Goal: Task Accomplishment & Management: Manage account settings

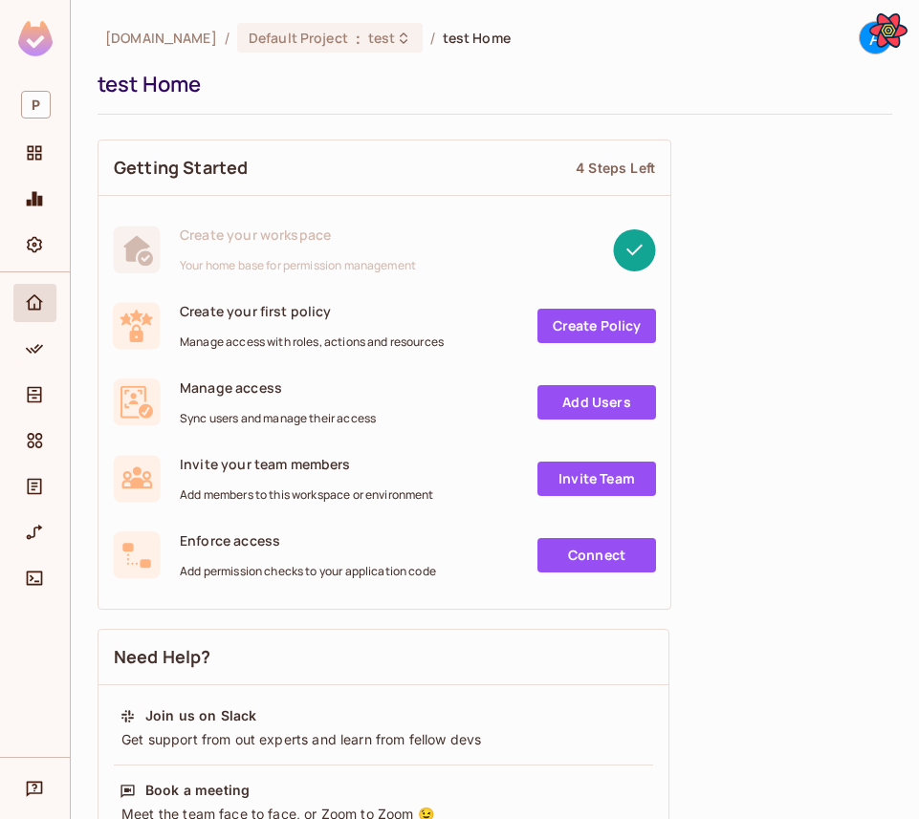
click at [44, 351] on span "Policy" at bounding box center [34, 349] width 23 height 23
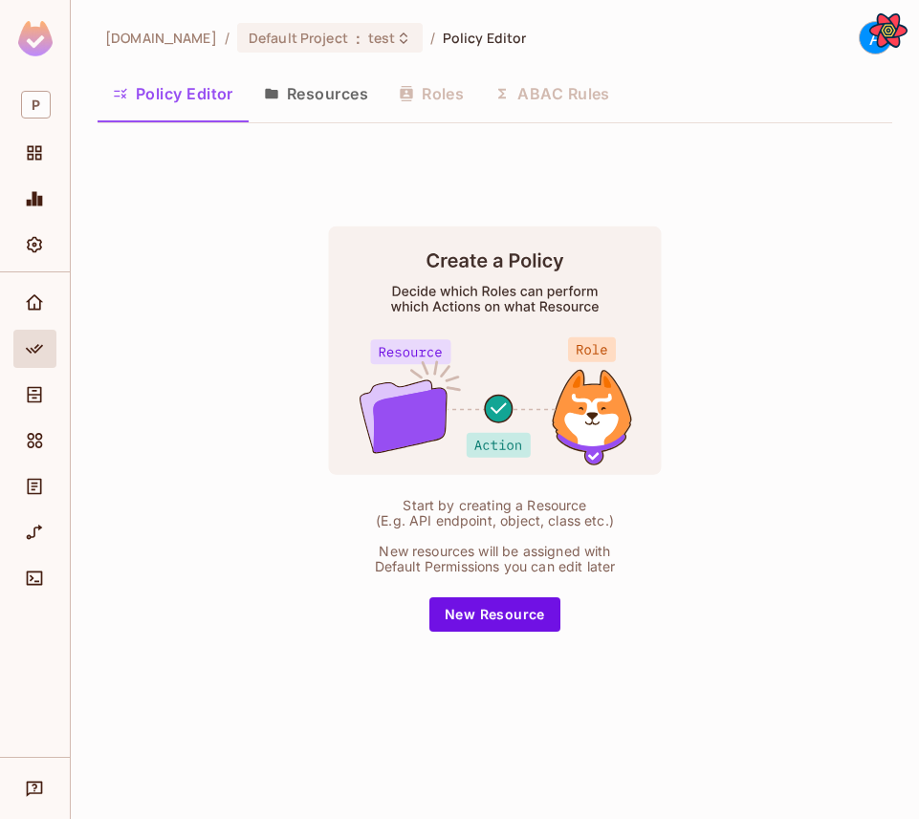
click at [46, 374] on div at bounding box center [34, 353] width 43 height 46
click at [45, 393] on span "Directory" at bounding box center [34, 394] width 23 height 23
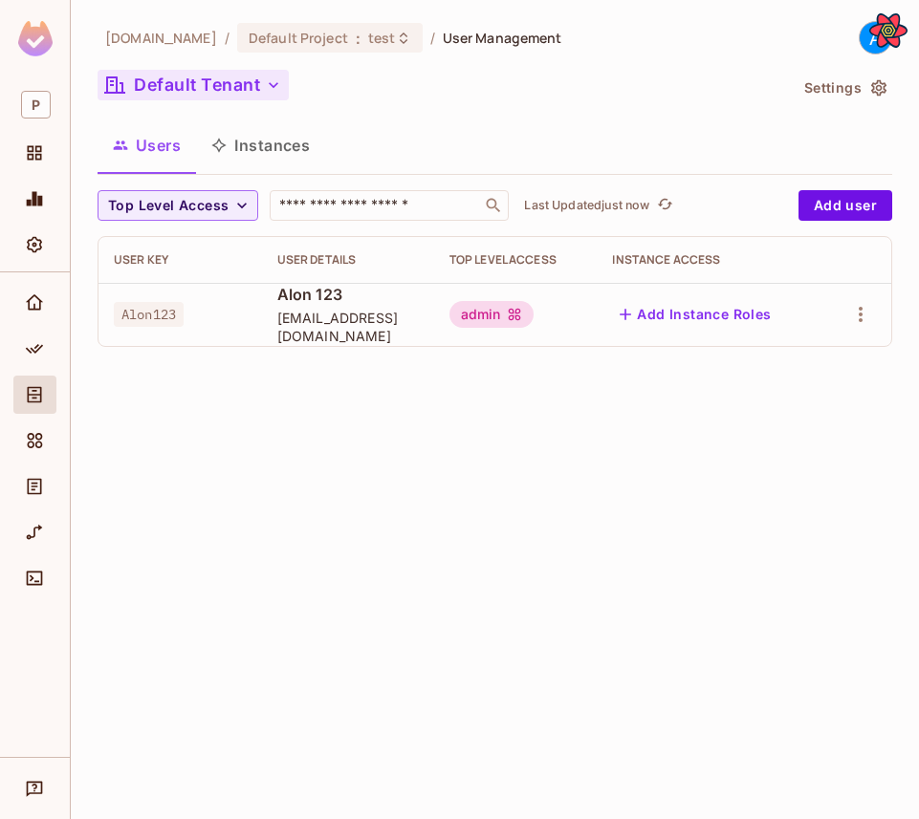
click at [184, 96] on button "Default Tenant" at bounding box center [193, 85] width 191 height 31
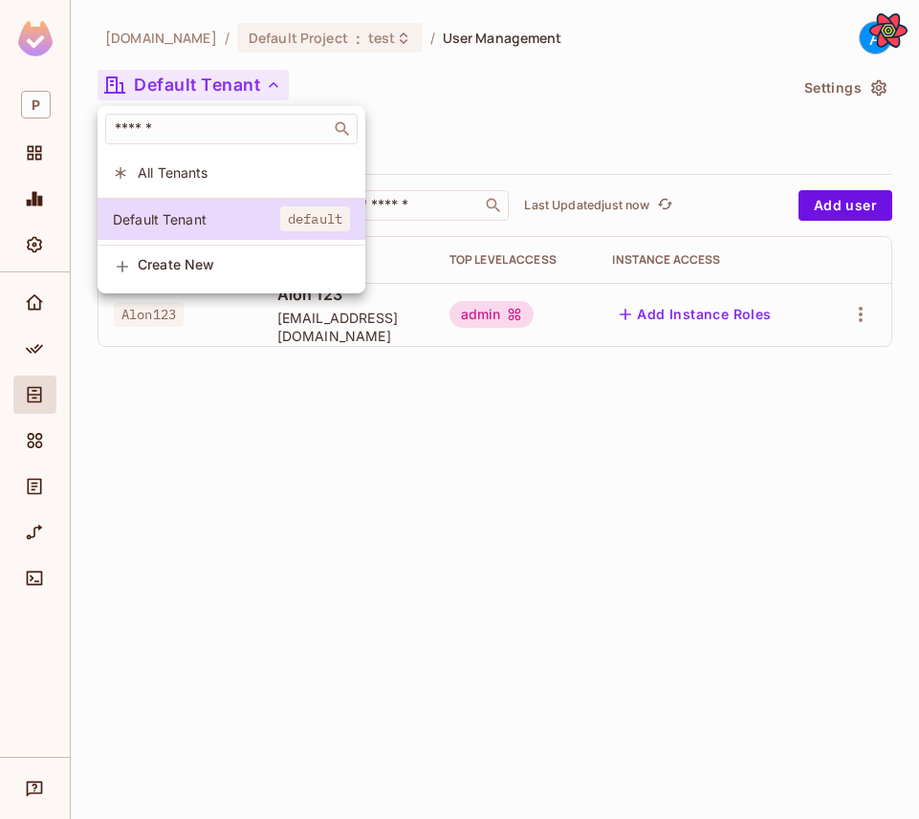
click at [477, 112] on div at bounding box center [459, 409] width 919 height 819
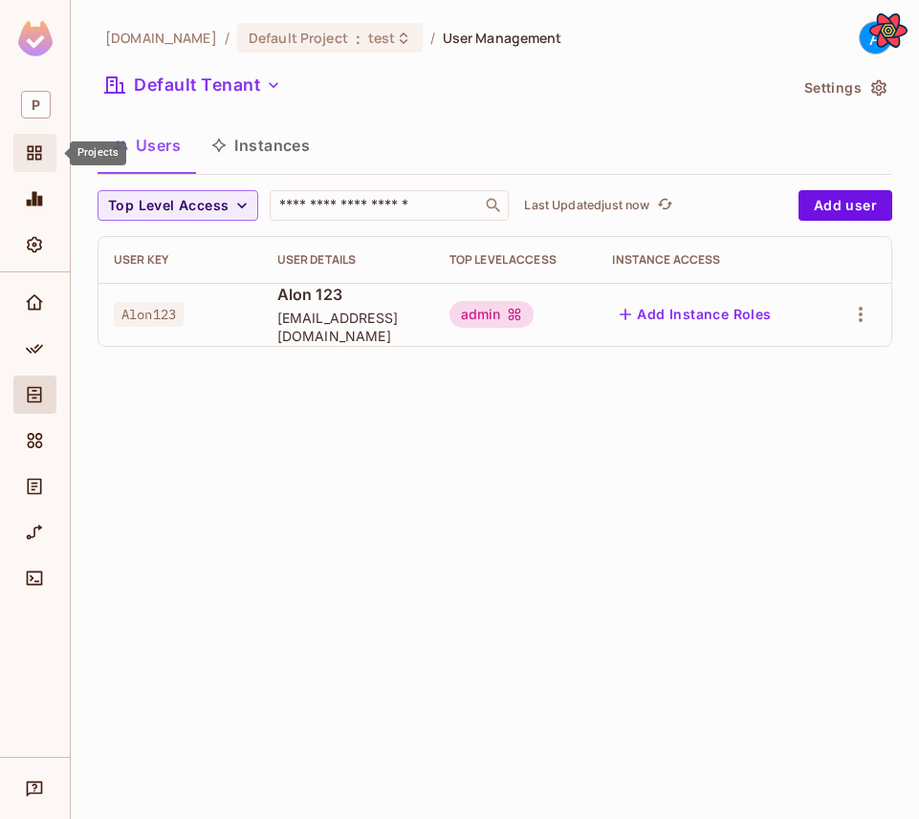
click at [33, 137] on div "Projects" at bounding box center [34, 153] width 43 height 38
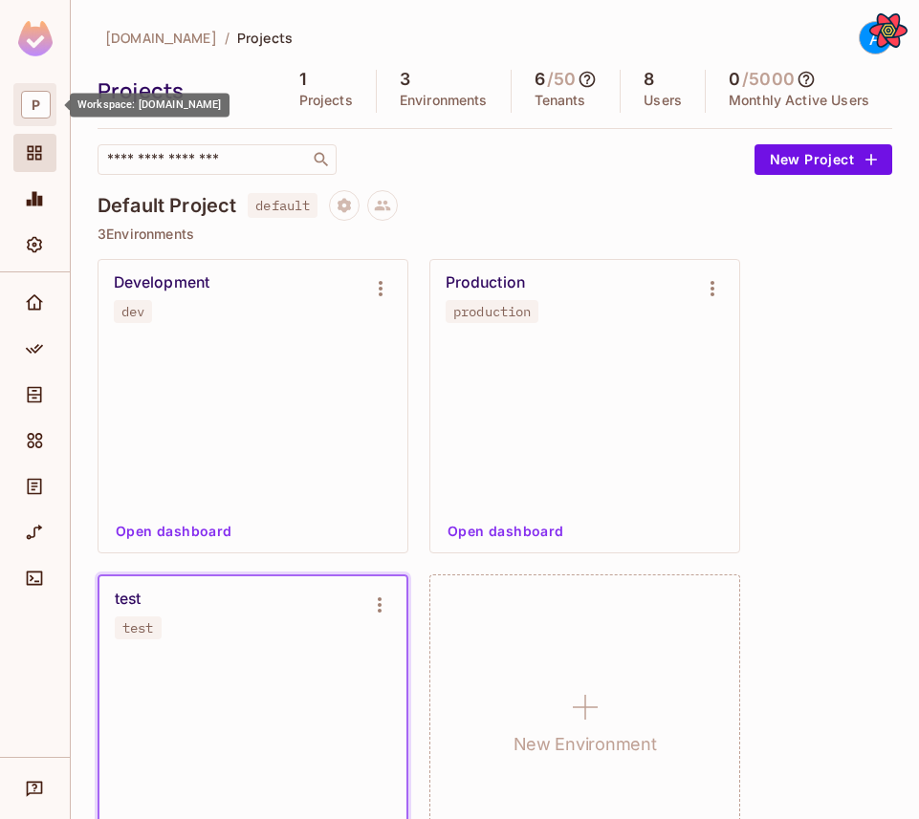
click at [39, 117] on span "P" at bounding box center [36, 105] width 30 height 28
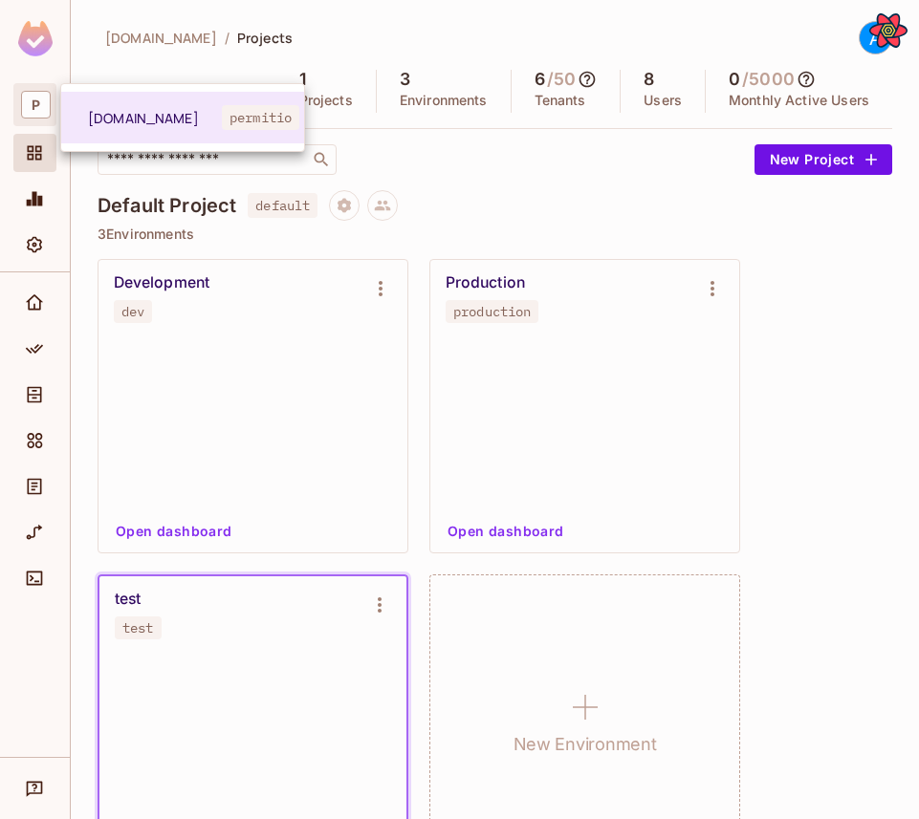
click at [39, 117] on div at bounding box center [459, 409] width 919 height 819
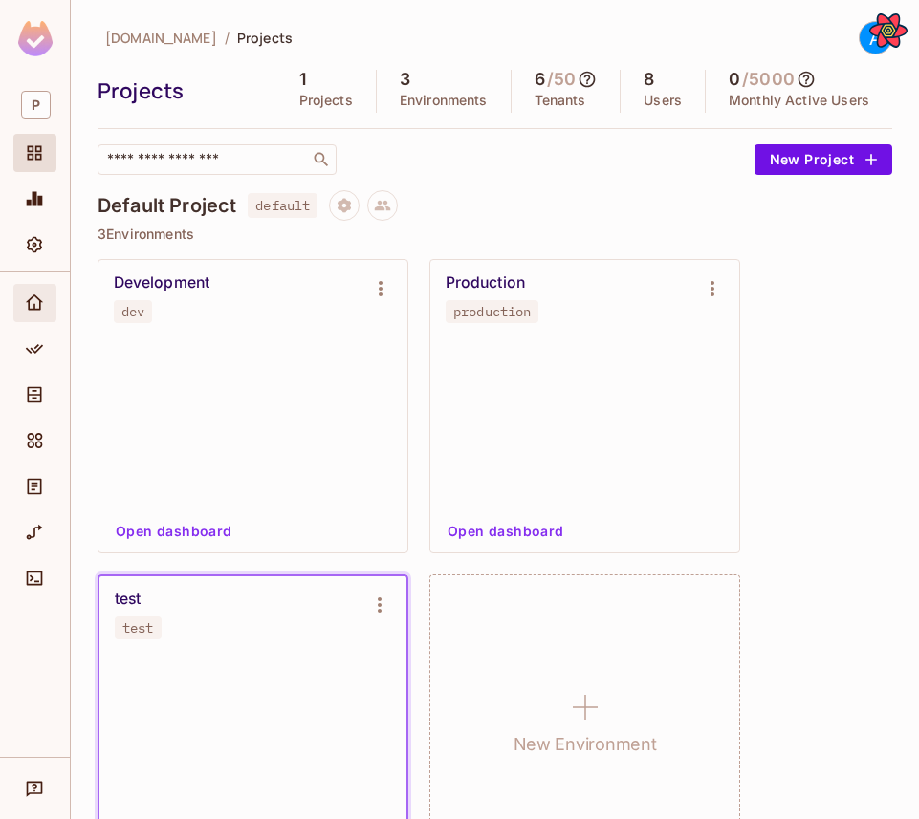
click at [38, 305] on icon "Home" at bounding box center [34, 303] width 19 height 19
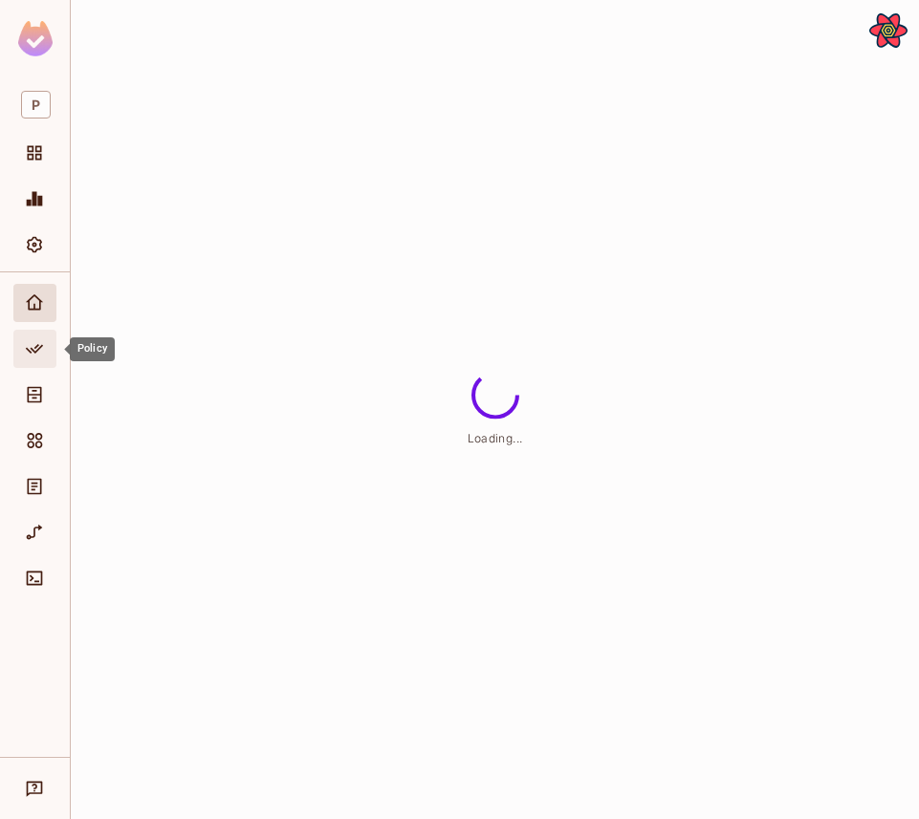
click at [34, 352] on icon "Policy" at bounding box center [34, 349] width 17 height 10
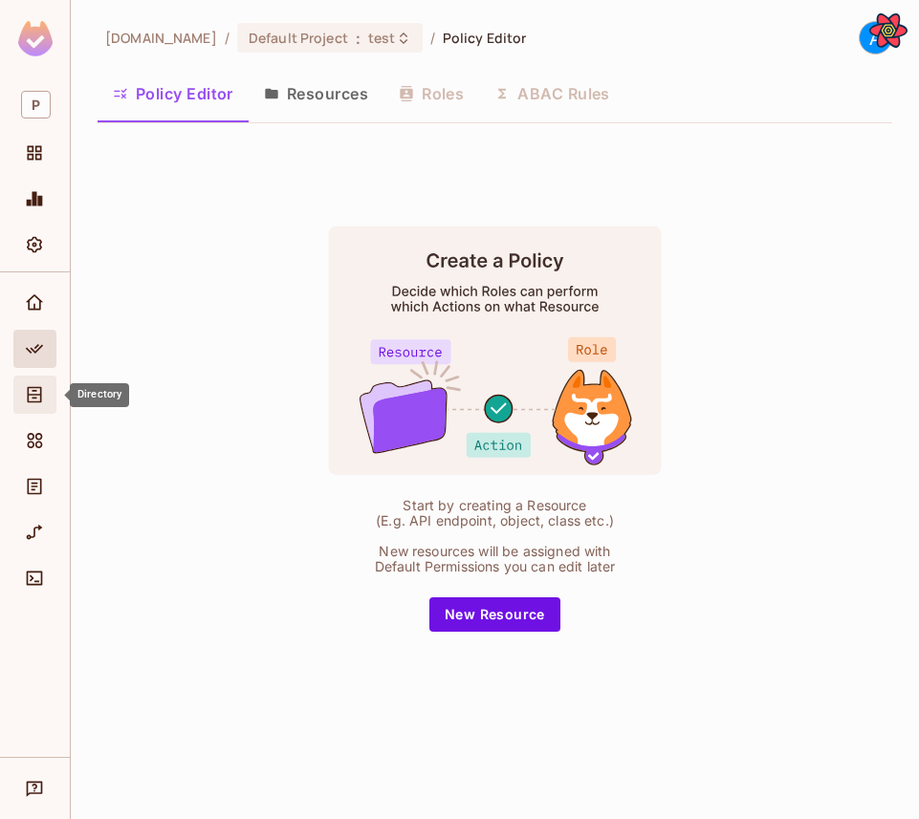
click at [33, 401] on icon "Directory" at bounding box center [34, 394] width 19 height 19
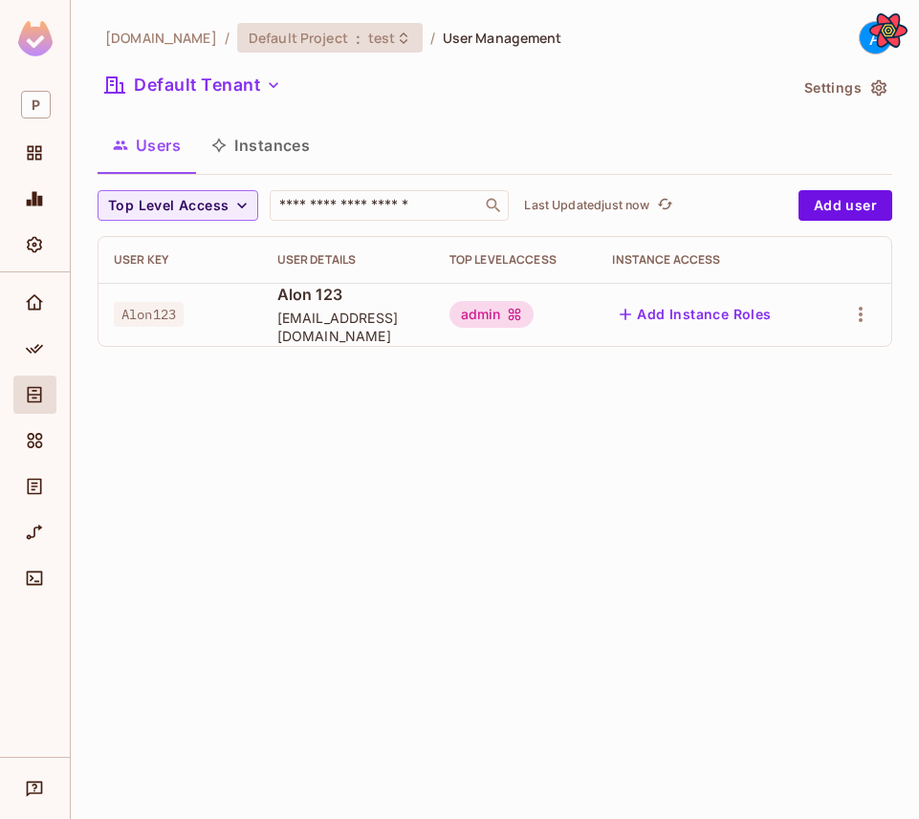
click at [284, 41] on span "Default Project" at bounding box center [298, 38] width 99 height 18
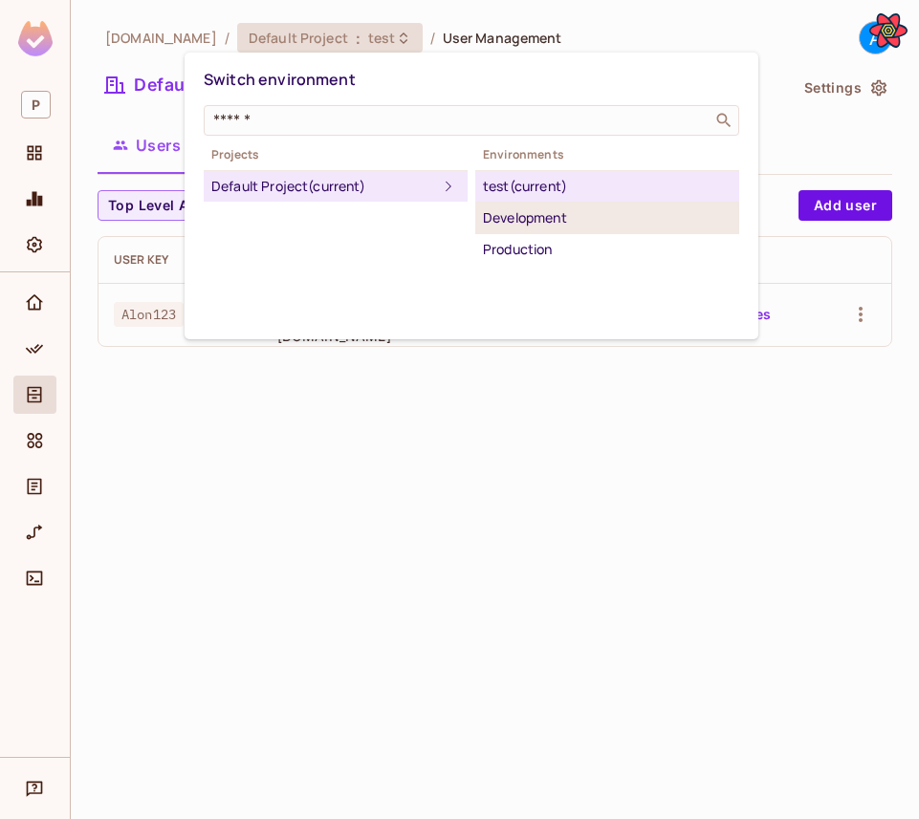
click at [536, 224] on div "Development" at bounding box center [607, 218] width 249 height 23
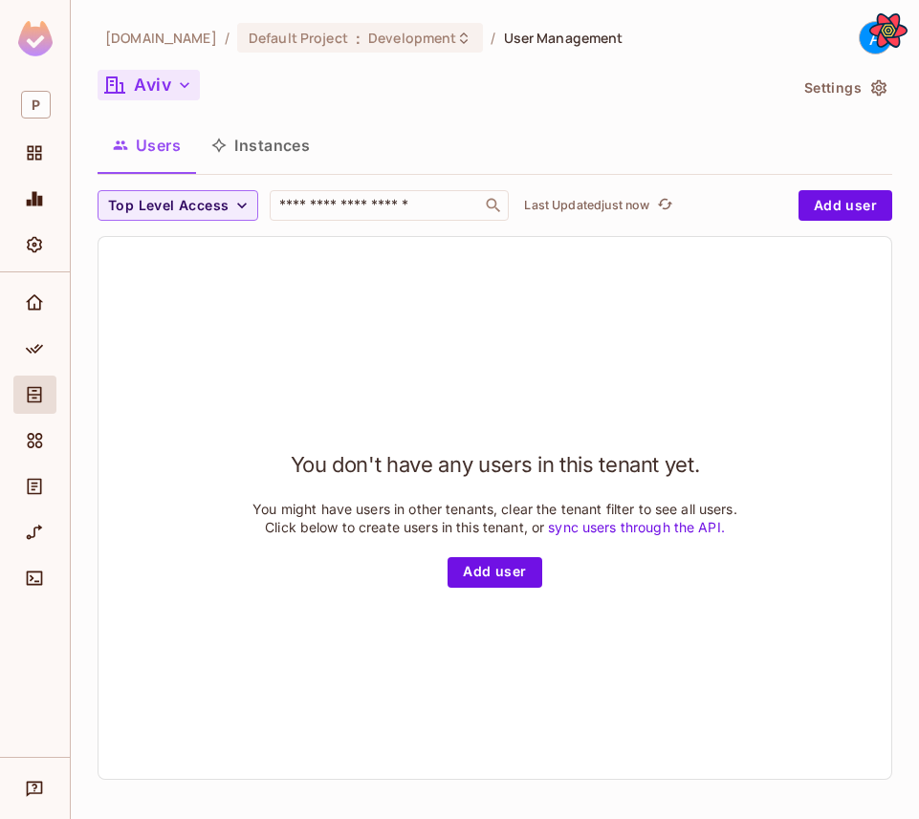
click at [160, 81] on button "Aviv" at bounding box center [149, 85] width 102 height 31
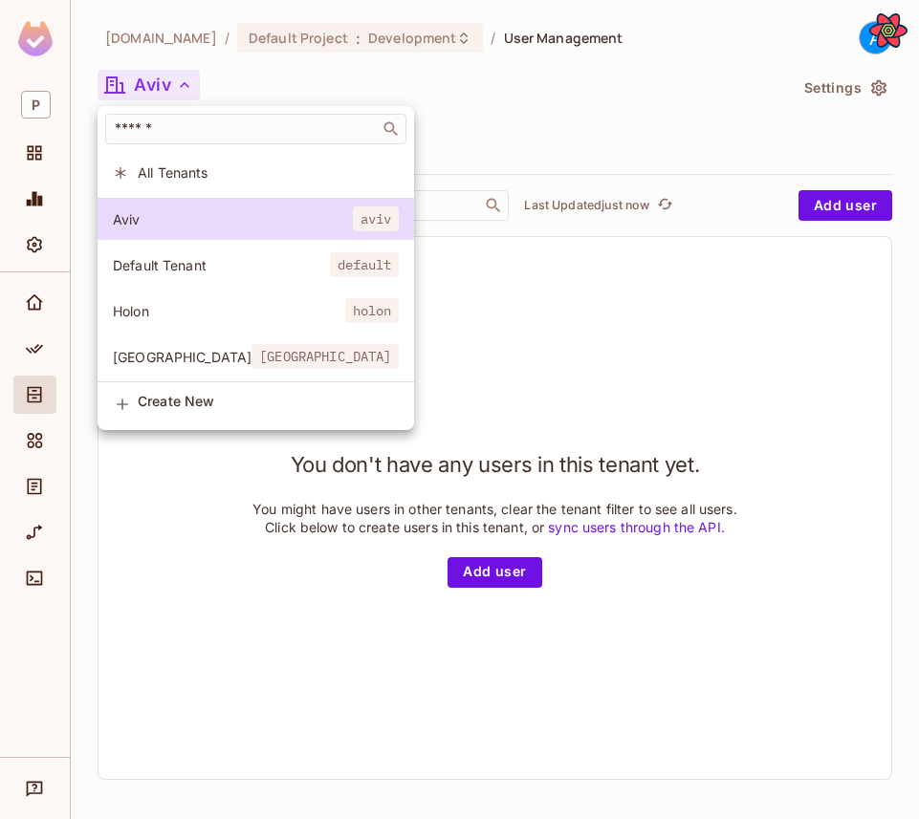
click at [194, 364] on span "[GEOGRAPHIC_DATA]" at bounding box center [182, 357] width 139 height 18
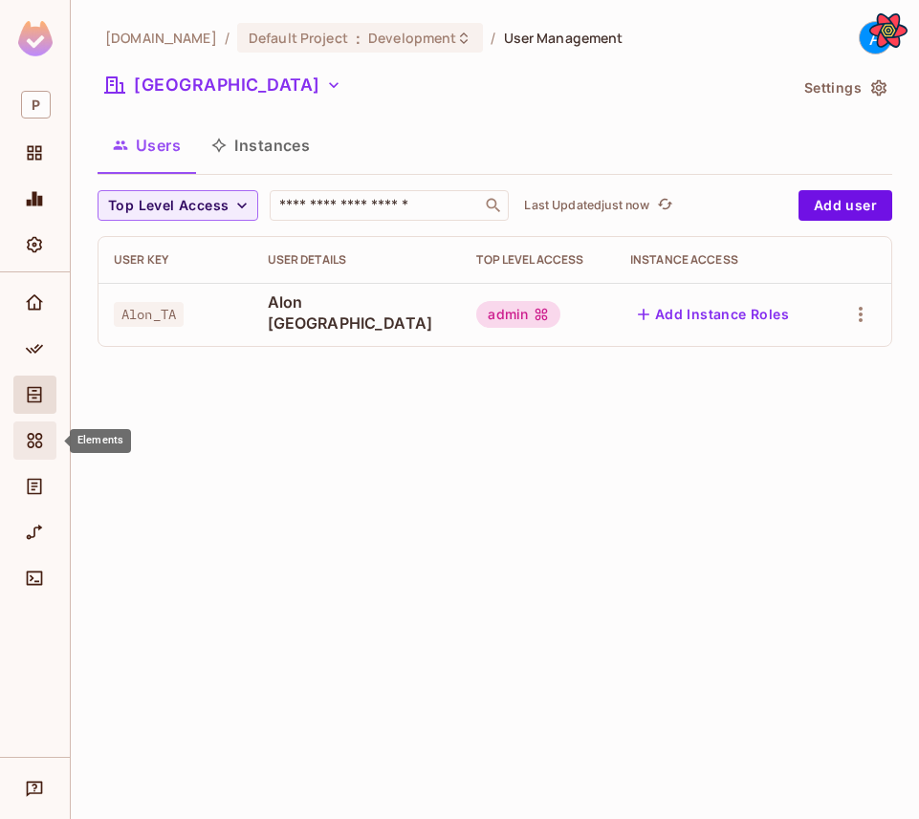
click at [46, 447] on div "Elements" at bounding box center [37, 440] width 33 height 23
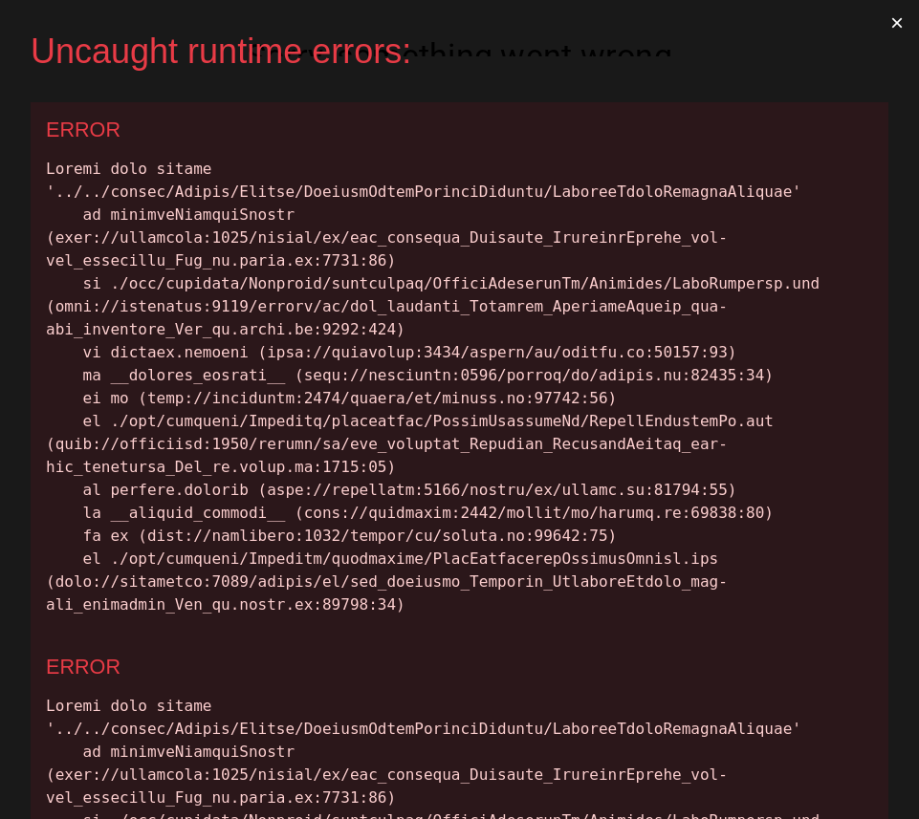
click at [905, 20] on button "×" at bounding box center [897, 23] width 44 height 46
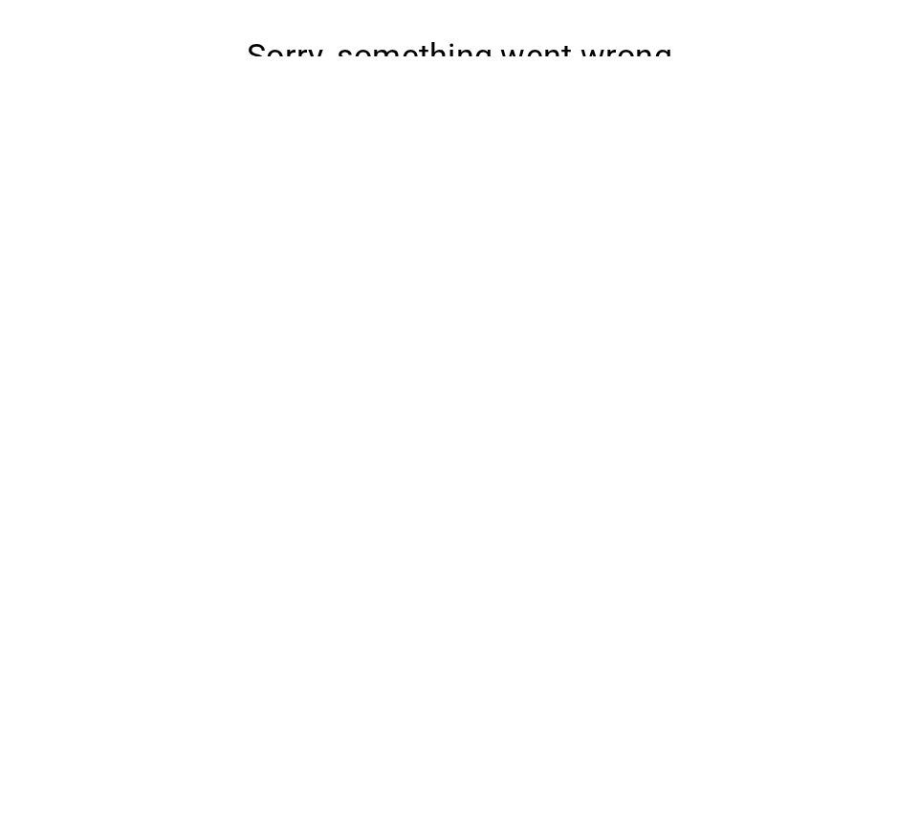
click at [501, 208] on div "Sorry, something went wrong Try reloading the page. We are working hard to fix …" at bounding box center [459, 122] width 919 height 172
click at [479, 186] on button "Reload" at bounding box center [459, 168] width 83 height 35
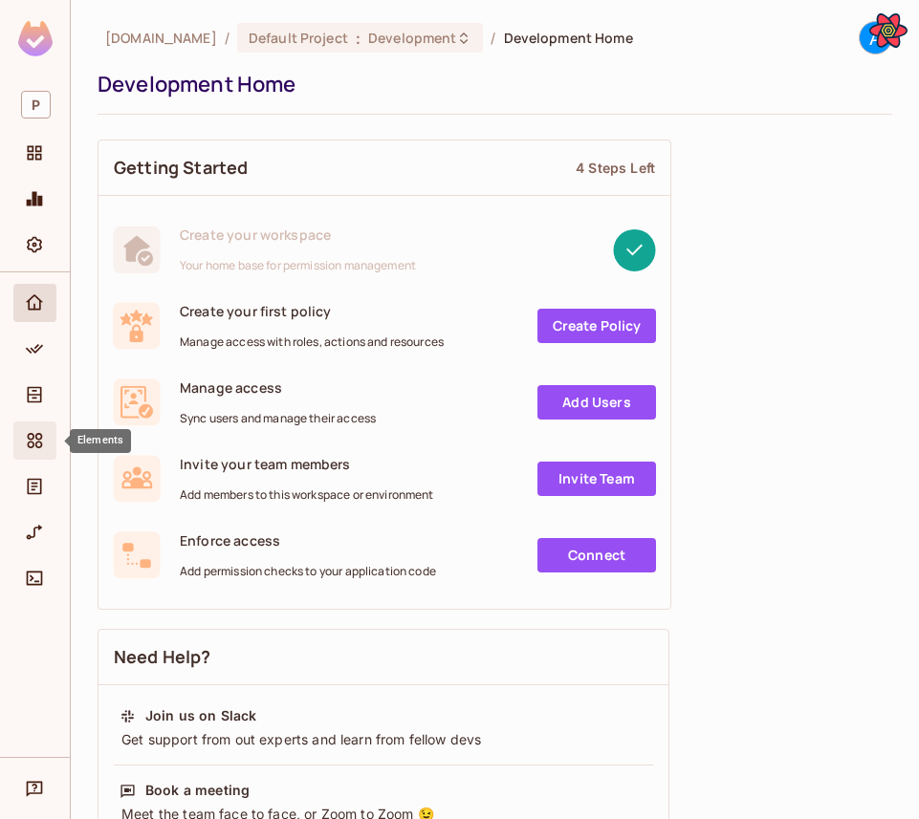
click at [29, 445] on icon "Elements" at bounding box center [34, 440] width 19 height 19
click at [42, 396] on icon "Directory" at bounding box center [34, 394] width 19 height 19
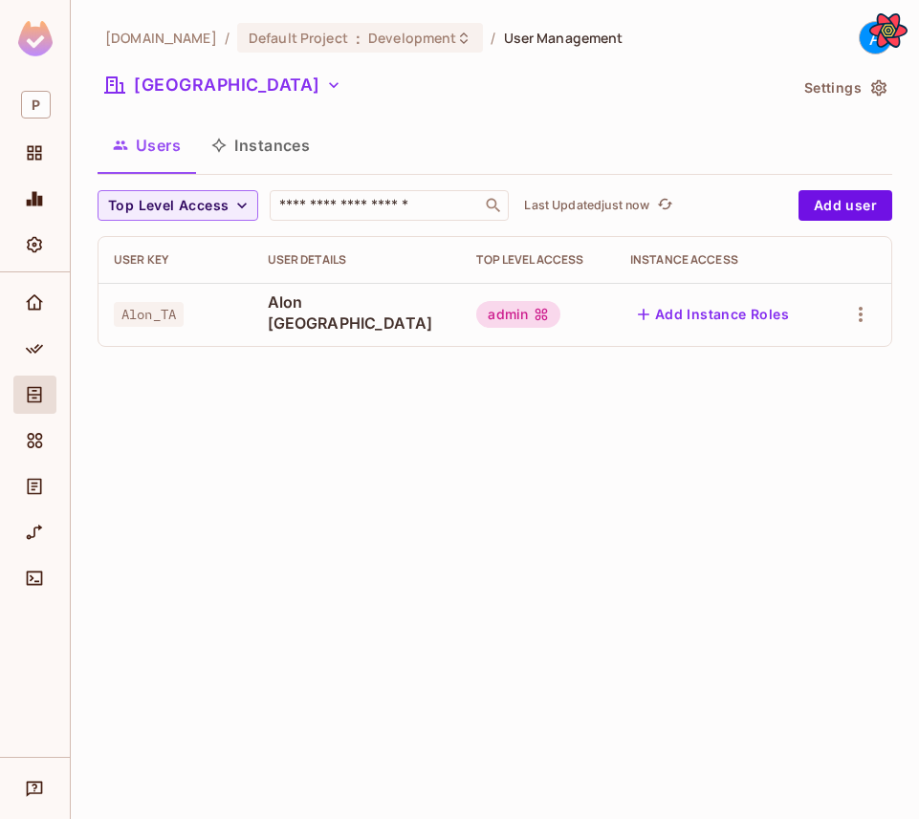
click at [33, 419] on div at bounding box center [34, 399] width 43 height 46
click at [33, 427] on div "Elements" at bounding box center [34, 441] width 43 height 38
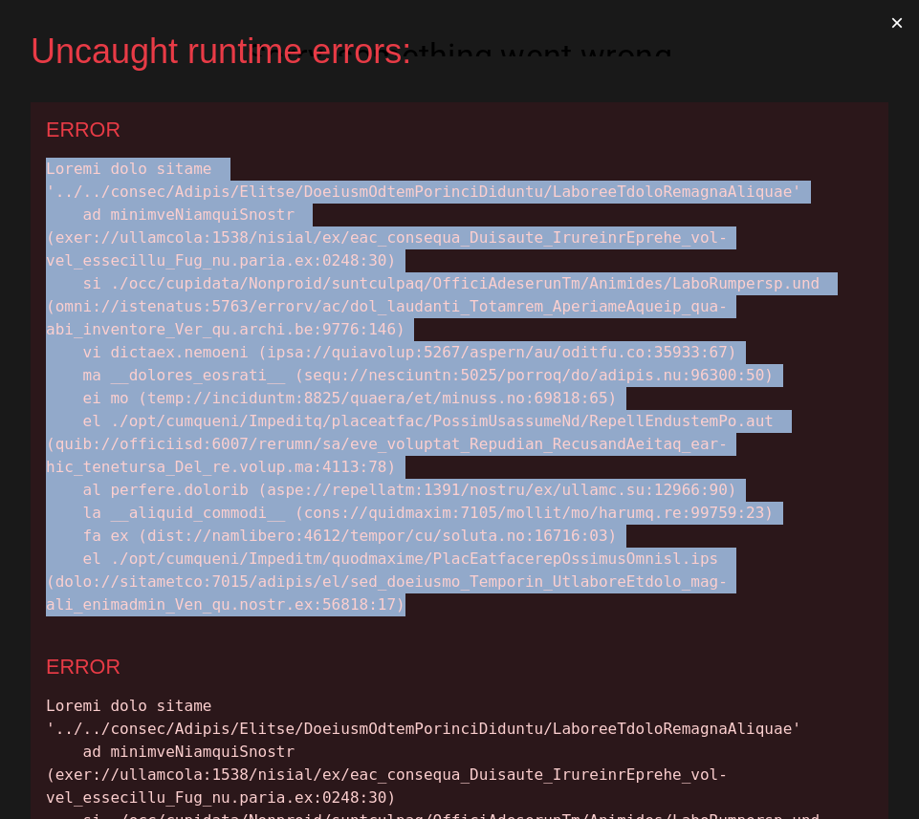
drag, startPoint x: 44, startPoint y: 164, endPoint x: 473, endPoint y: 602, distance: 613.3
click at [473, 602] on div "ERROR" at bounding box center [460, 370] width 858 height 537
copy div "Cannot find module '../../common/Editor/Fields/PendingUsersPreviewPickers/Pendi…"
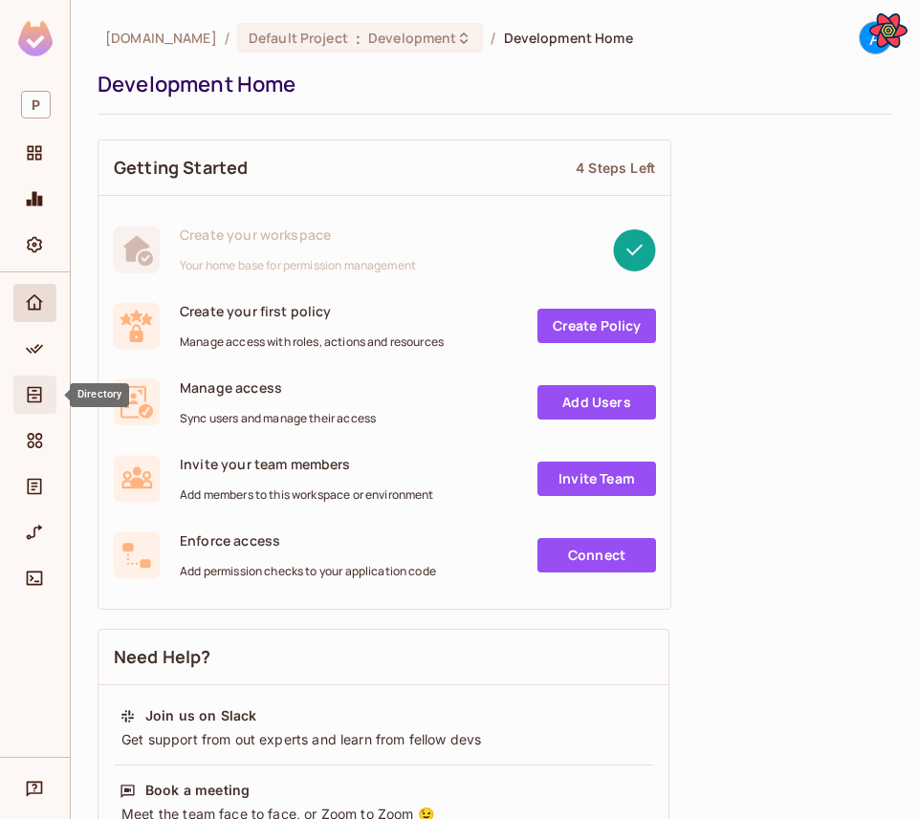
click at [35, 387] on icon "Directory" at bounding box center [35, 395] width 14 height 16
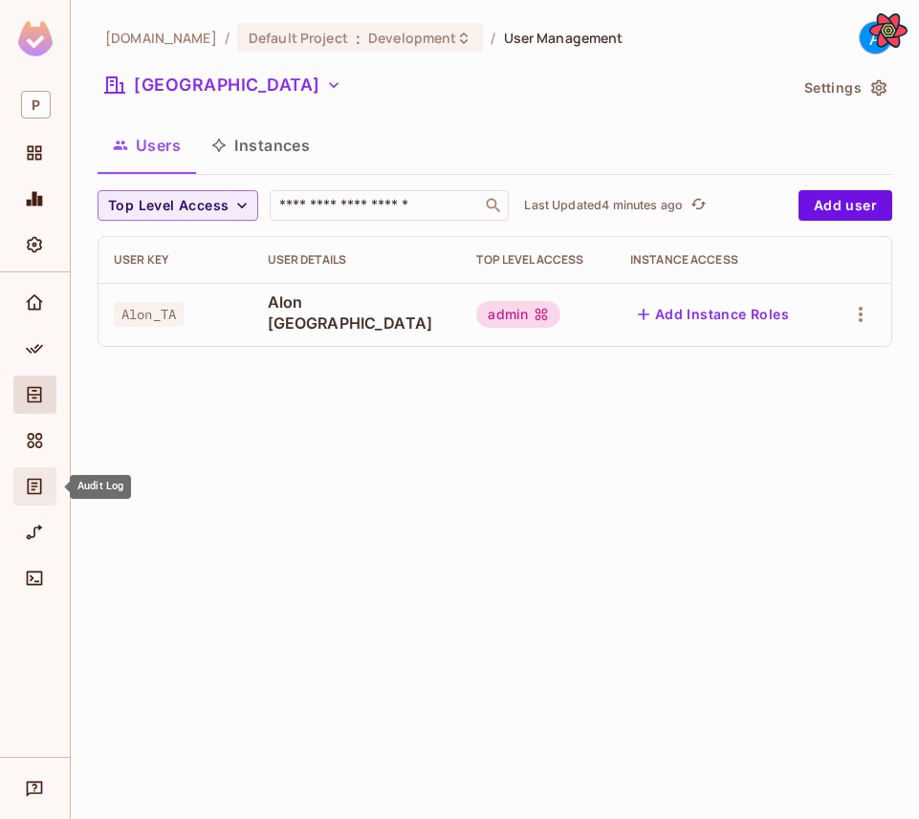
click at [42, 492] on icon "Audit Log" at bounding box center [34, 486] width 19 height 19
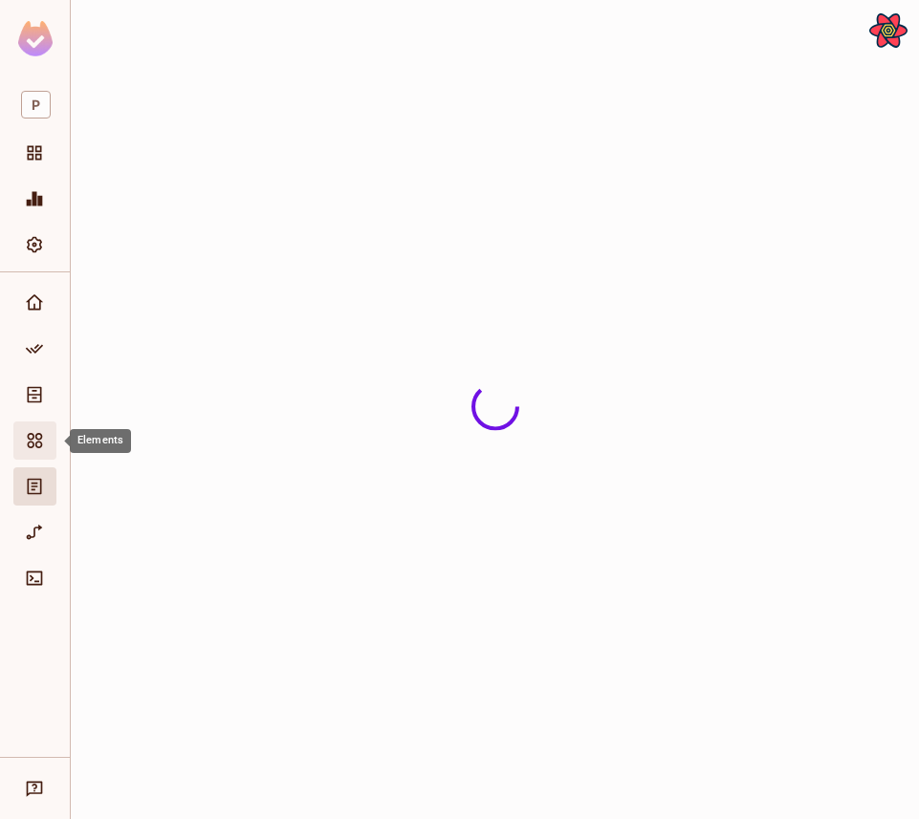
click at [26, 440] on icon "Elements" at bounding box center [34, 440] width 19 height 19
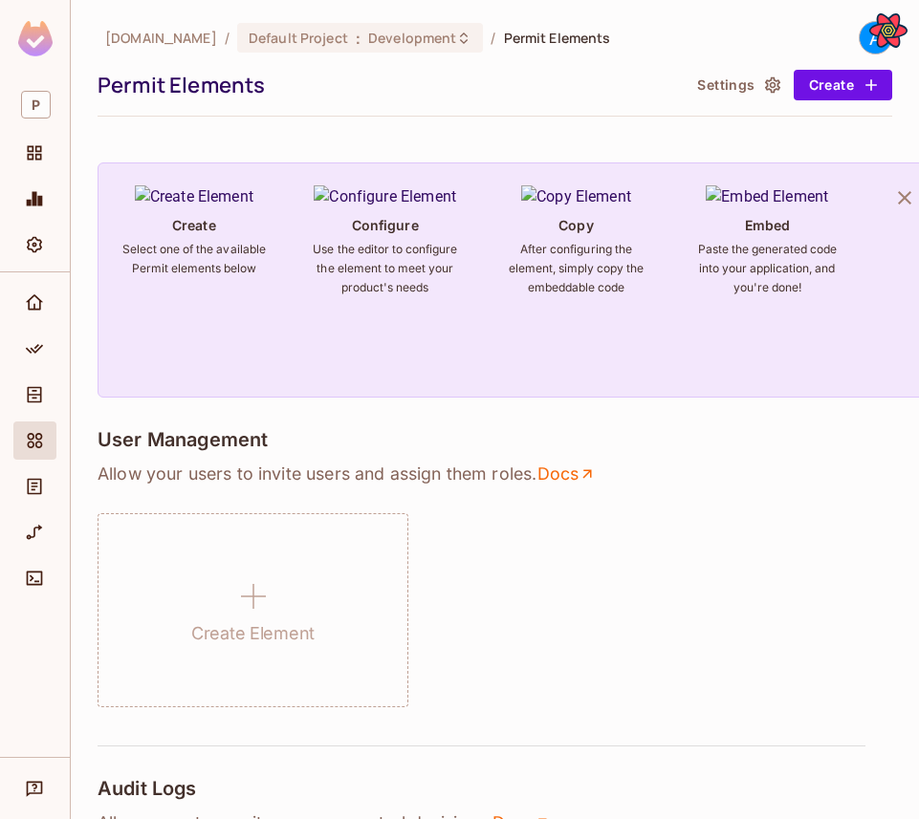
click at [861, 33] on div "A" at bounding box center [875, 37] width 33 height 33
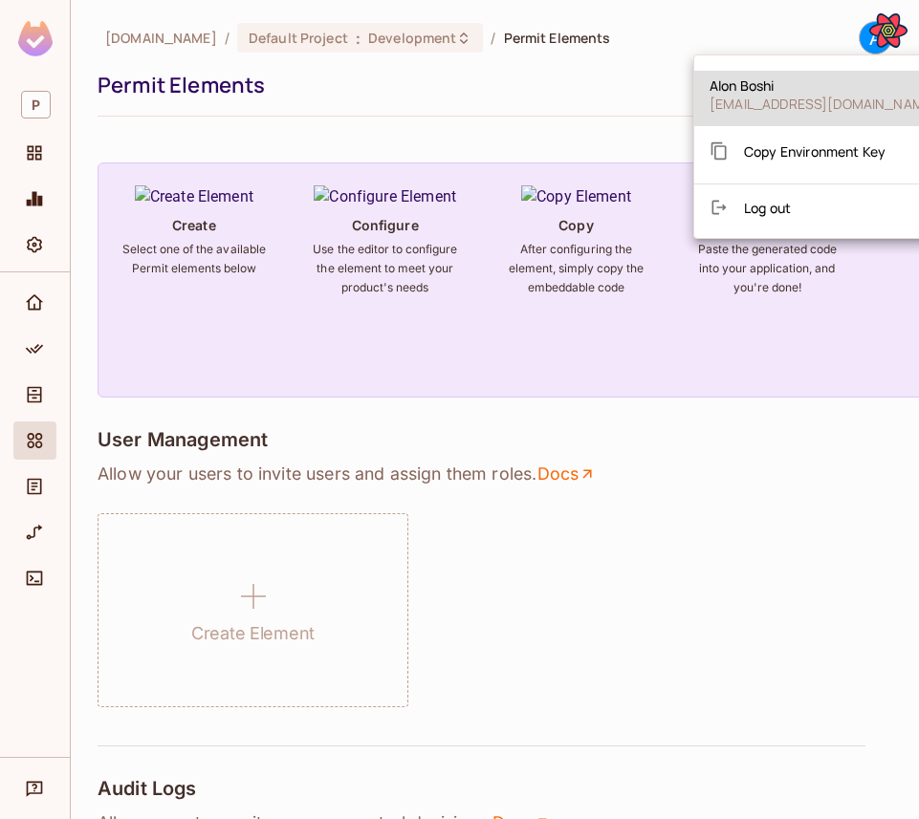
click at [715, 39] on div at bounding box center [459, 409] width 919 height 819
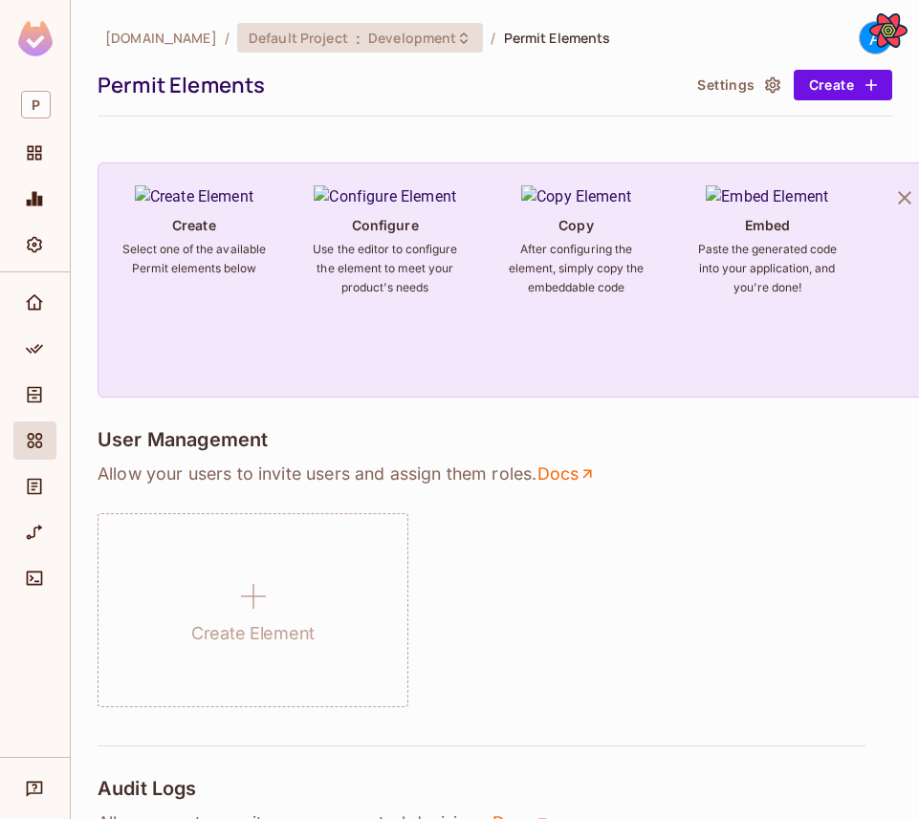
click at [355, 43] on span ":" at bounding box center [358, 38] width 7 height 15
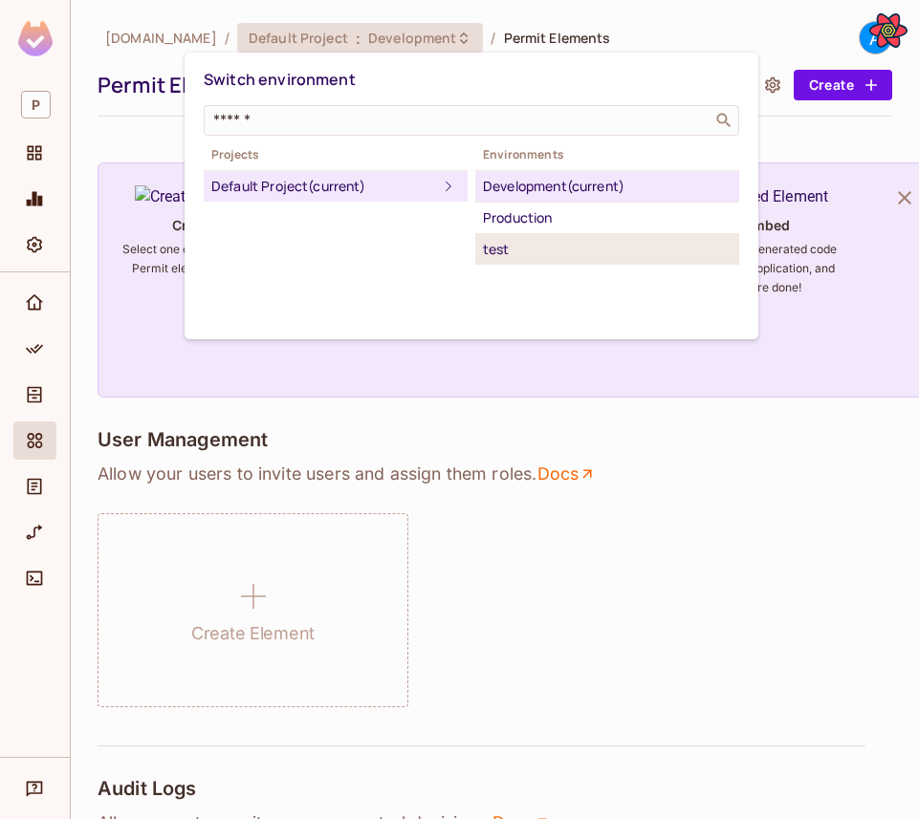
click at [522, 251] on div "test" at bounding box center [607, 249] width 249 height 23
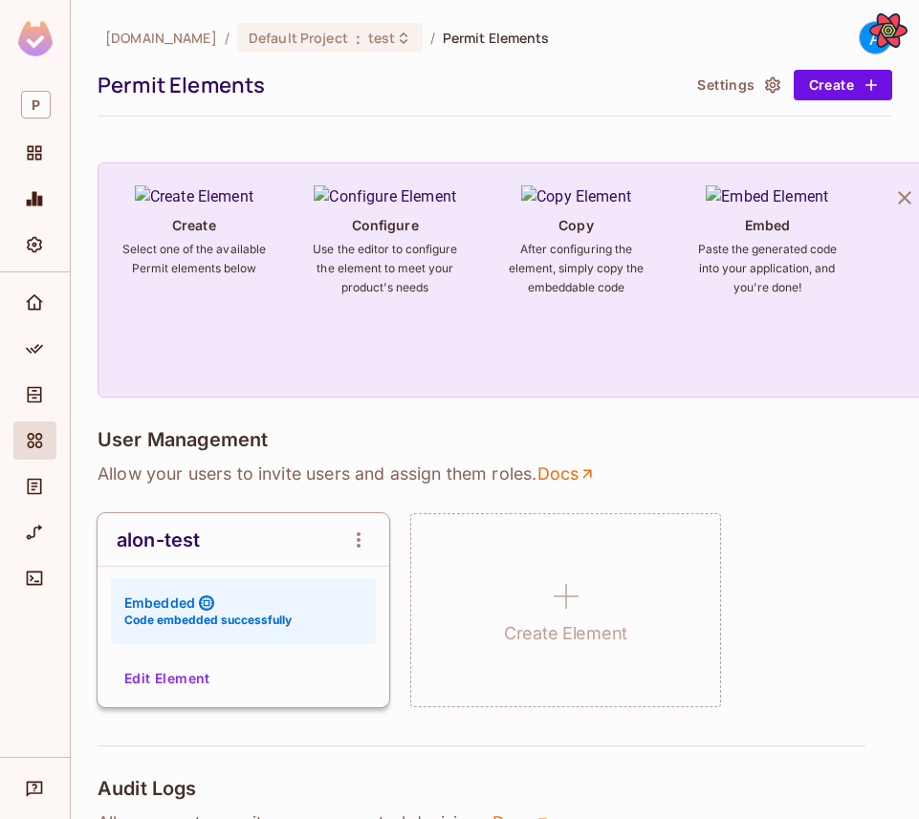
click at [146, 673] on button "Edit Element" at bounding box center [167, 679] width 101 height 31
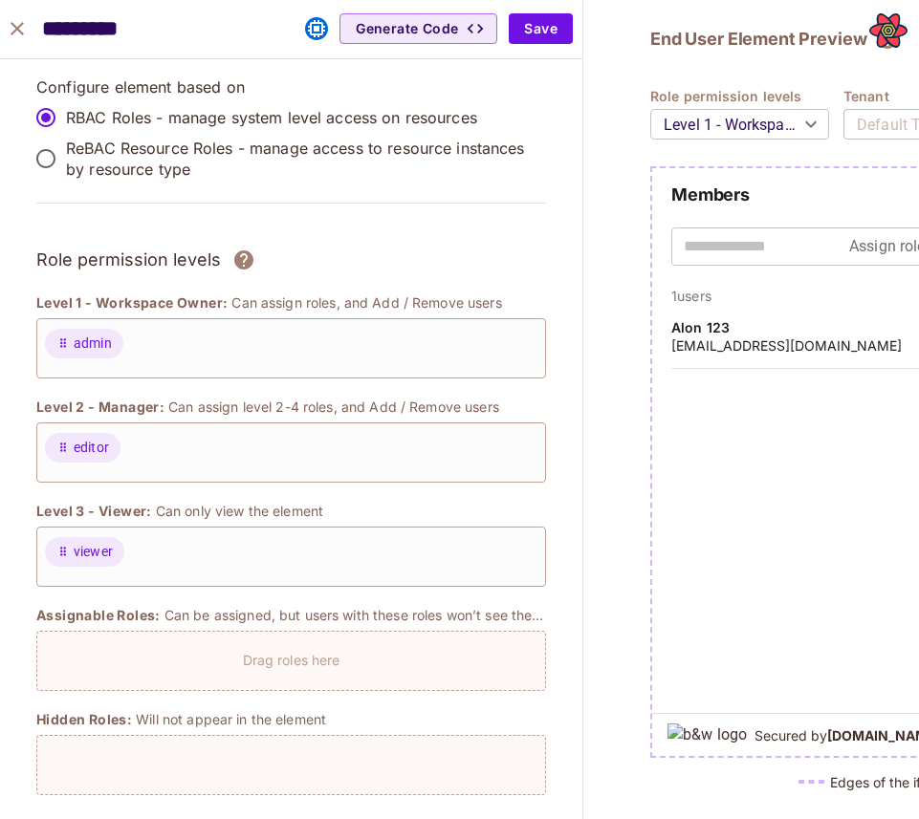
click at [896, 124] on div "Default Tenant" at bounding box center [906, 125] width 126 height 54
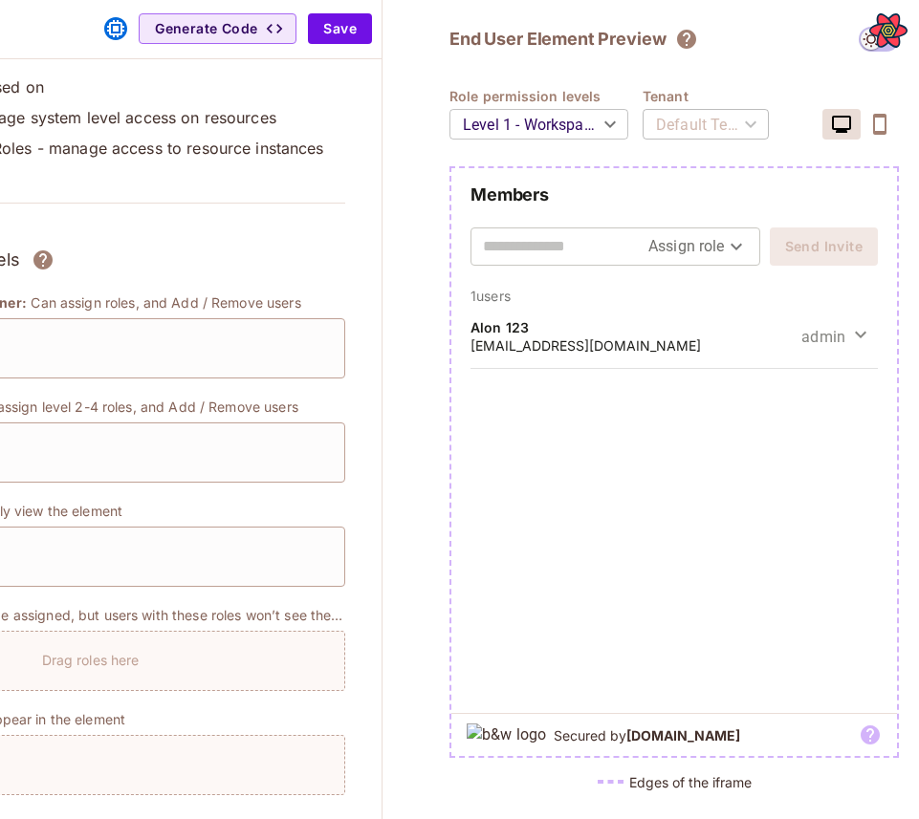
scroll to position [0, 248]
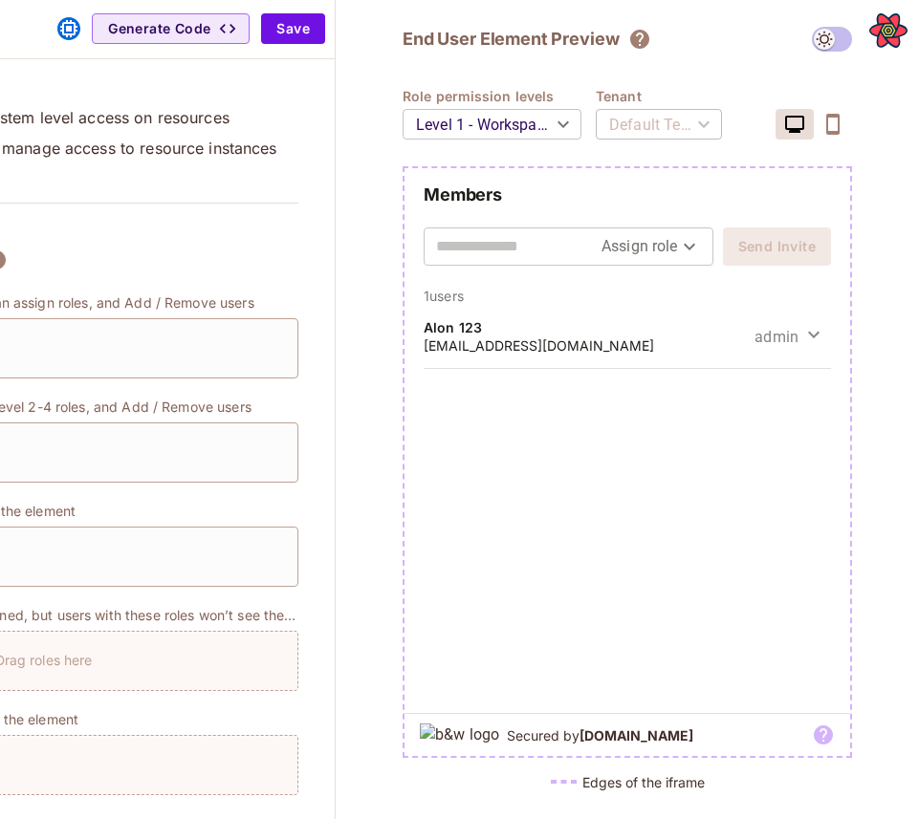
click at [674, 128] on div "Default Tenant" at bounding box center [659, 125] width 126 height 54
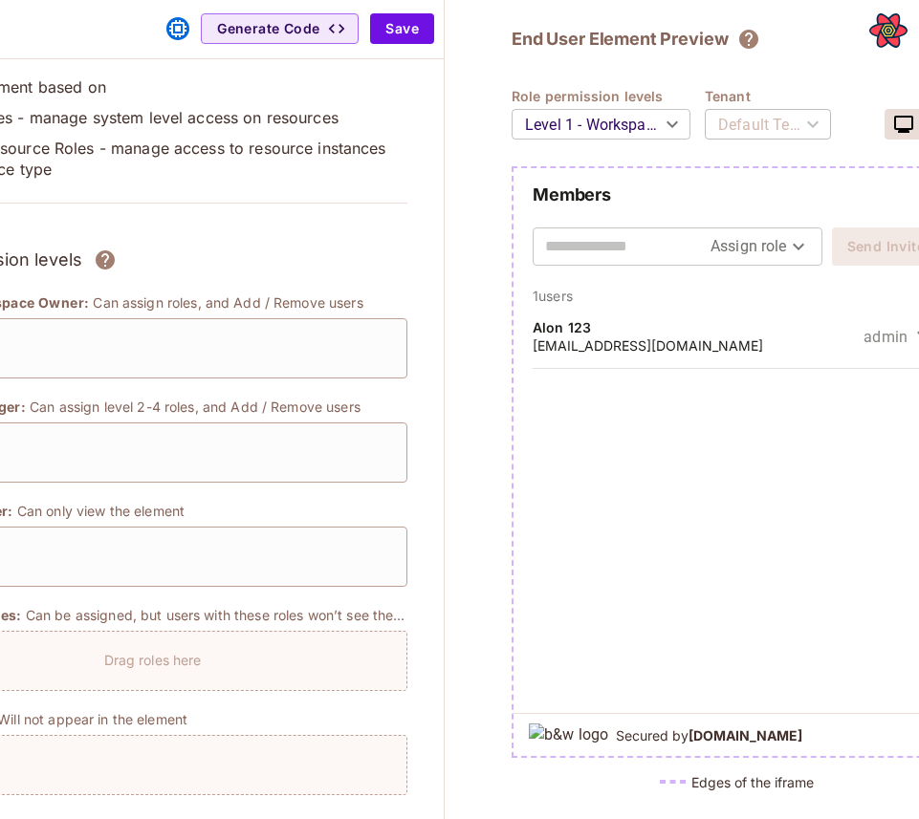
scroll to position [0, 0]
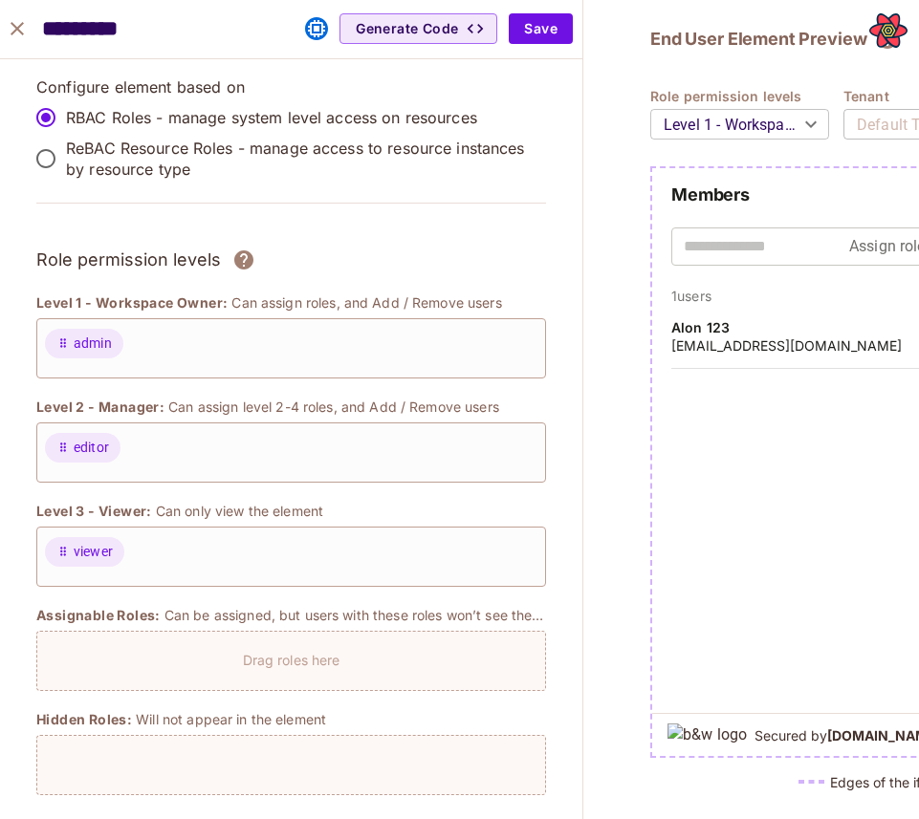
click at [37, 37] on div "*********" at bounding box center [131, 29] width 243 height 39
click at [24, 30] on icon "close" at bounding box center [17, 28] width 23 height 23
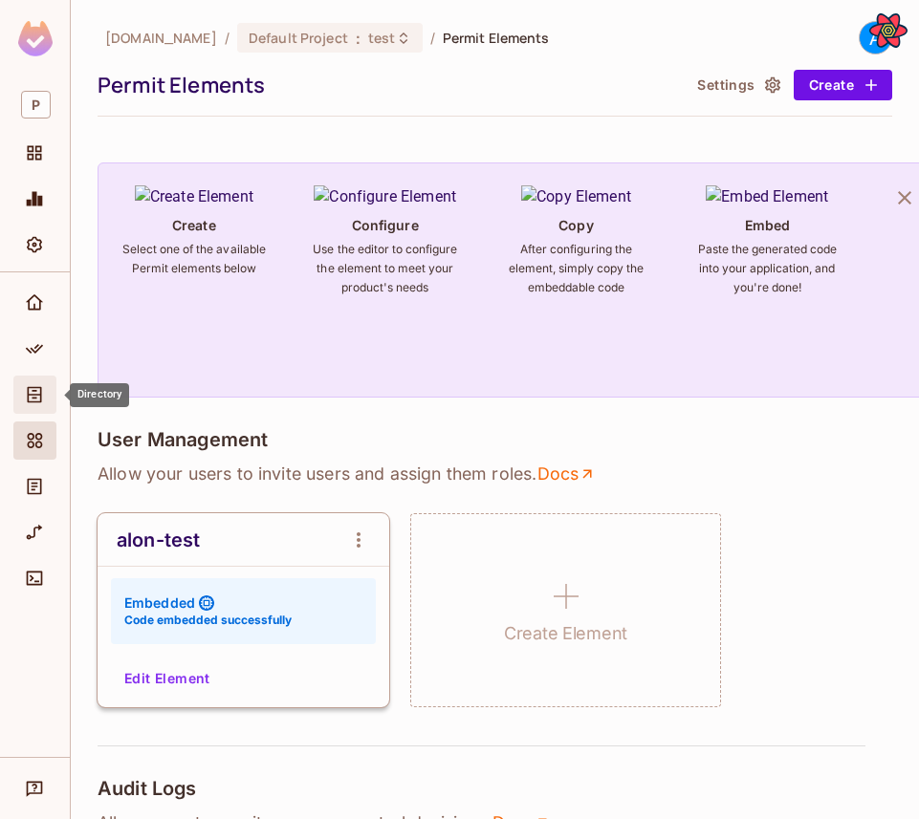
click at [35, 389] on icon "Directory" at bounding box center [34, 394] width 19 height 19
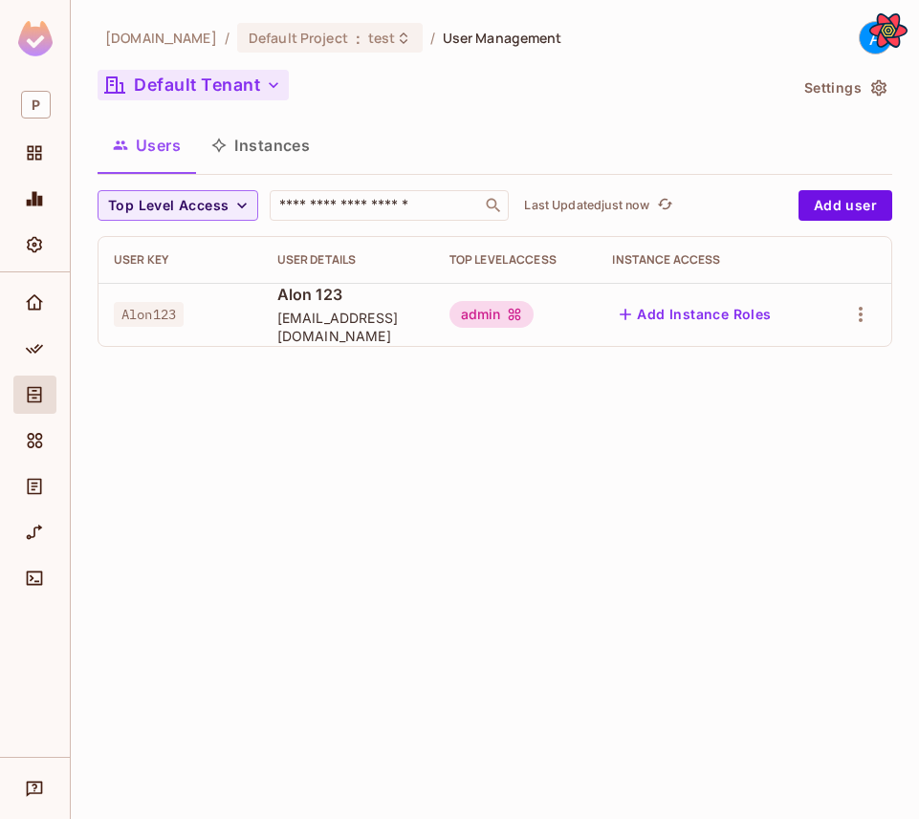
click at [225, 81] on button "Default Tenant" at bounding box center [193, 85] width 191 height 31
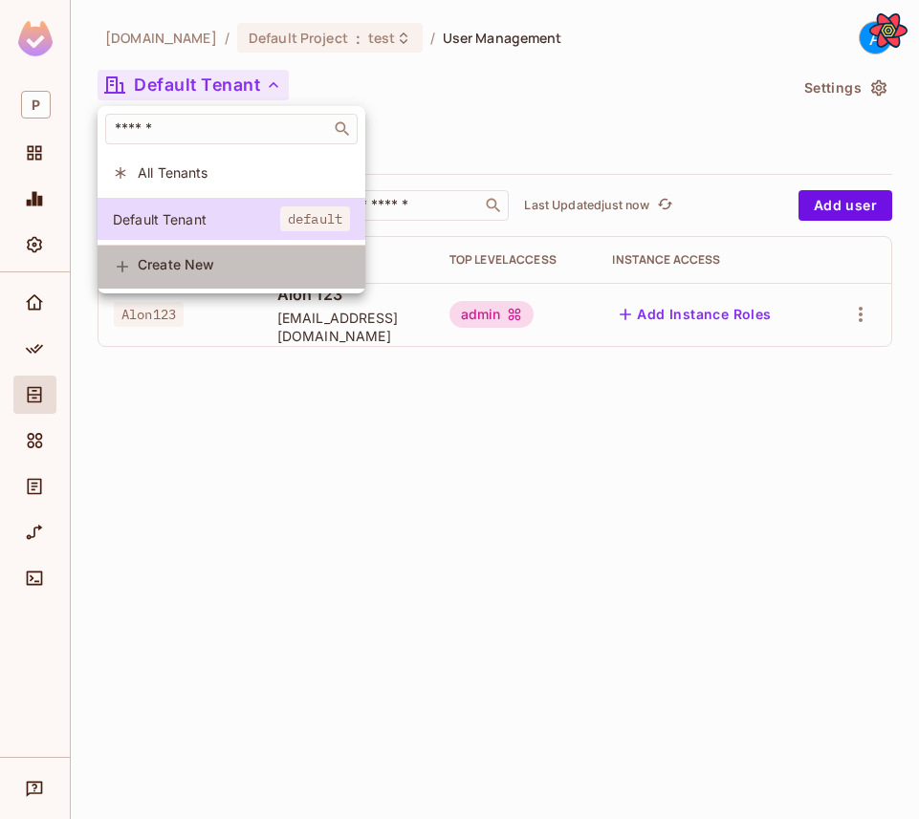
click at [189, 269] on span "Create New" at bounding box center [244, 264] width 212 height 15
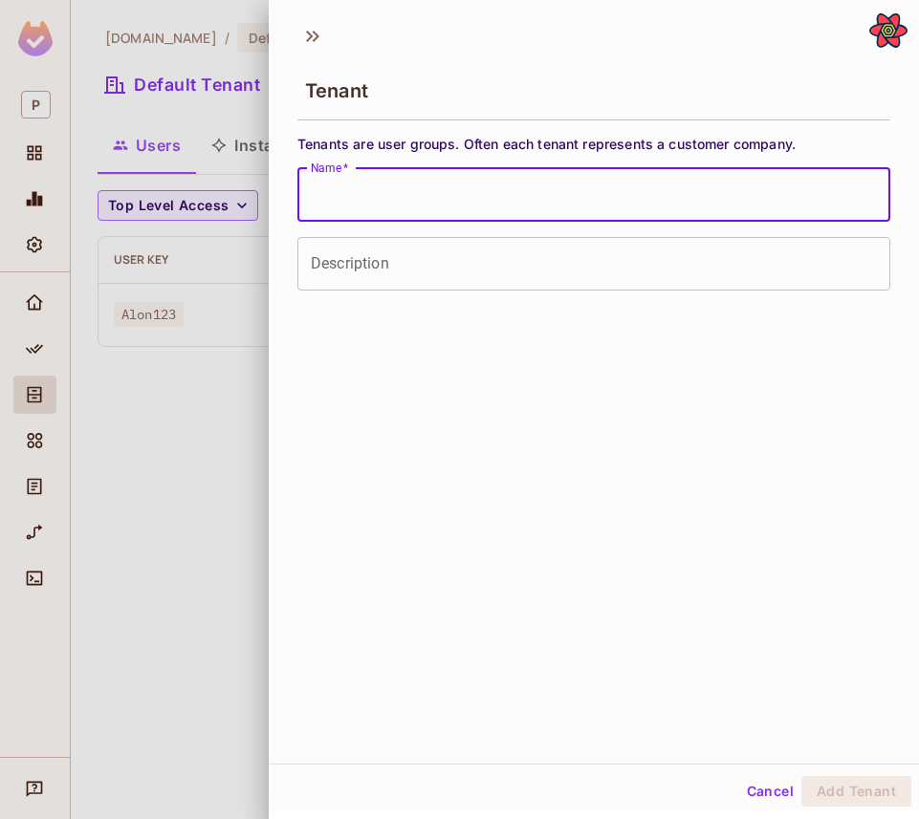
click at [374, 188] on input "Name   *" at bounding box center [593, 195] width 593 height 54
click at [474, 177] on input "Name   *" at bounding box center [593, 195] width 593 height 54
type input "***"
click at [858, 789] on button "Add Tenant" at bounding box center [856, 791] width 110 height 31
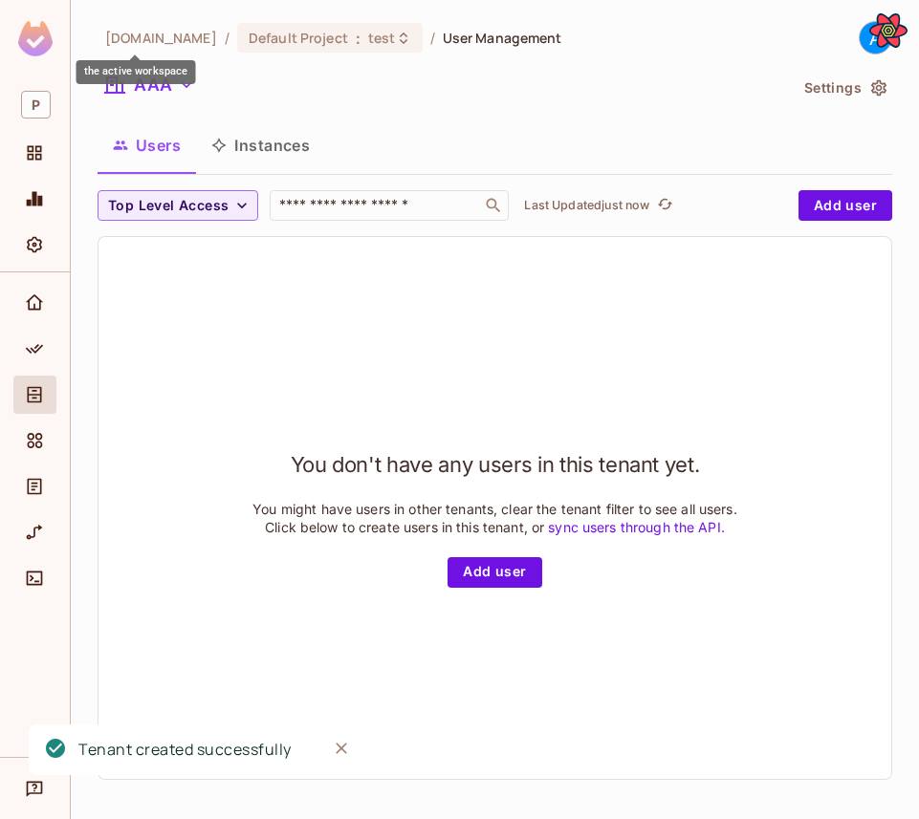
click at [156, 82] on div "the active workspace" at bounding box center [136, 72] width 120 height 24
click at [177, 93] on icon "button" at bounding box center [186, 85] width 19 height 19
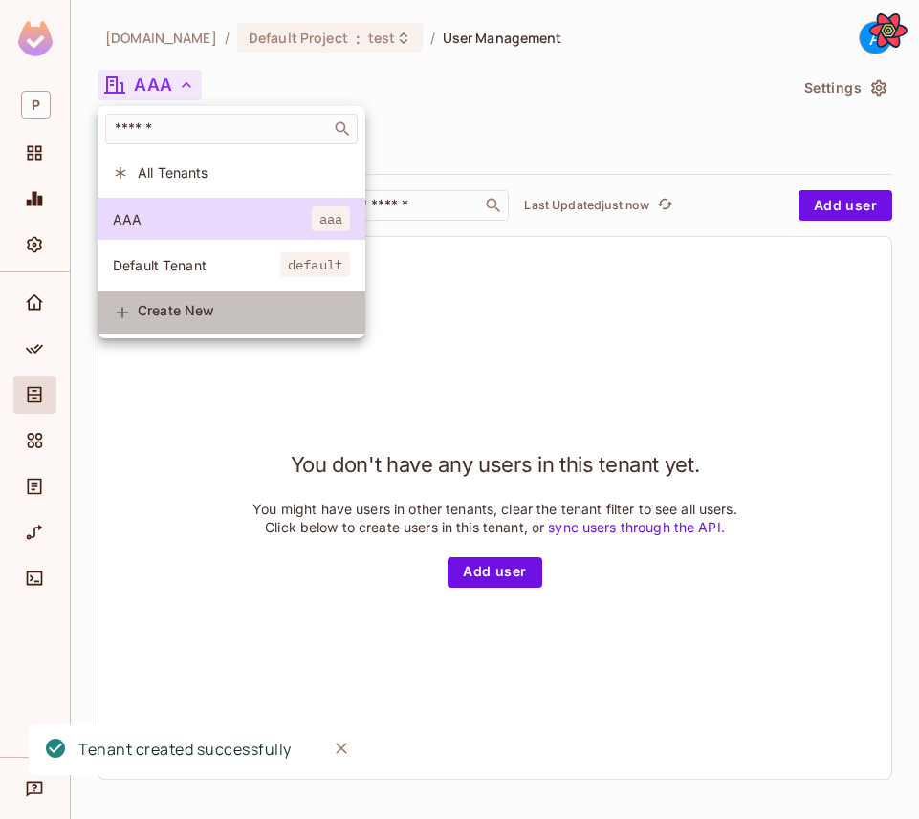
click at [197, 305] on span "Create New" at bounding box center [244, 310] width 212 height 15
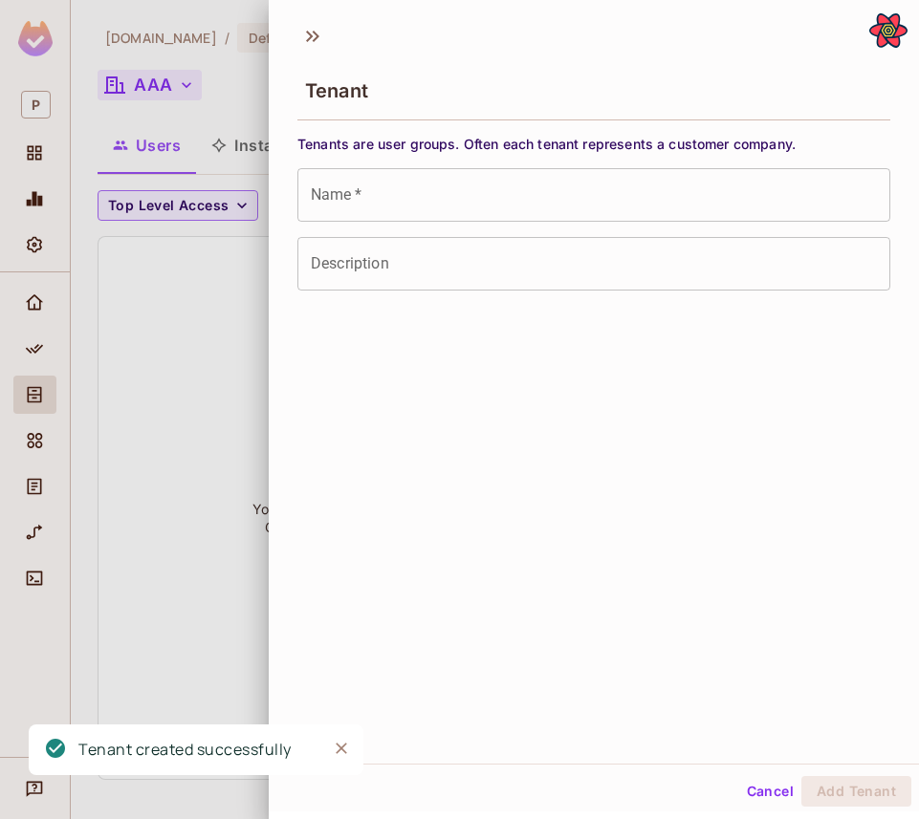
click at [436, 206] on input "Name   *" at bounding box center [593, 195] width 593 height 54
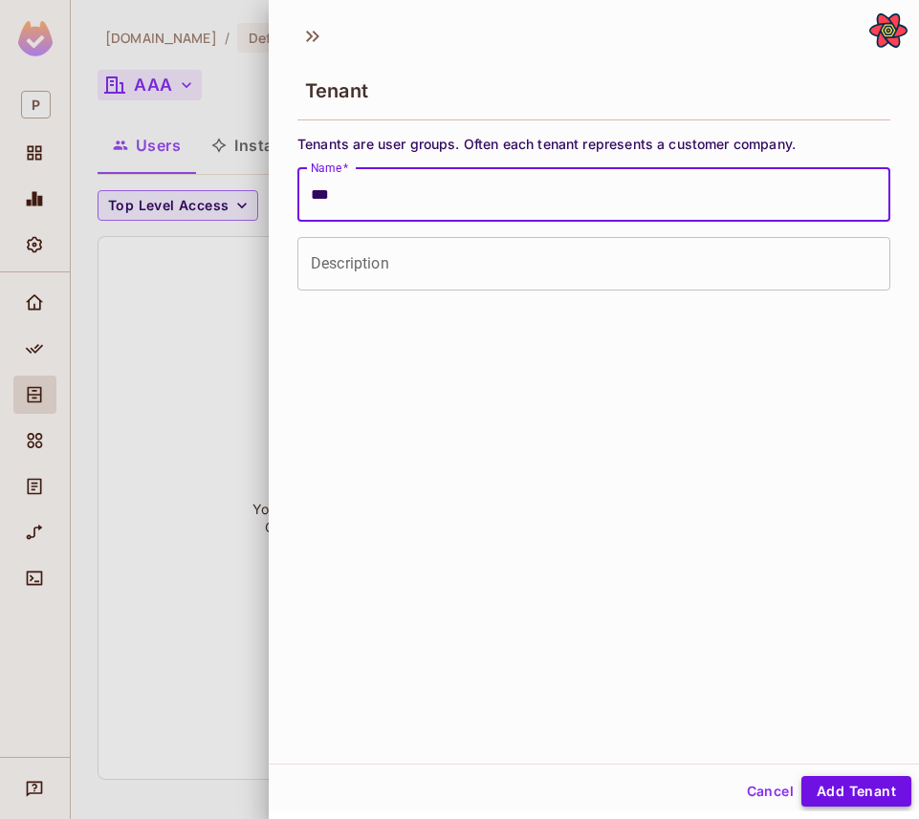
type input "***"
click at [848, 787] on button "Add Tenant" at bounding box center [856, 791] width 110 height 31
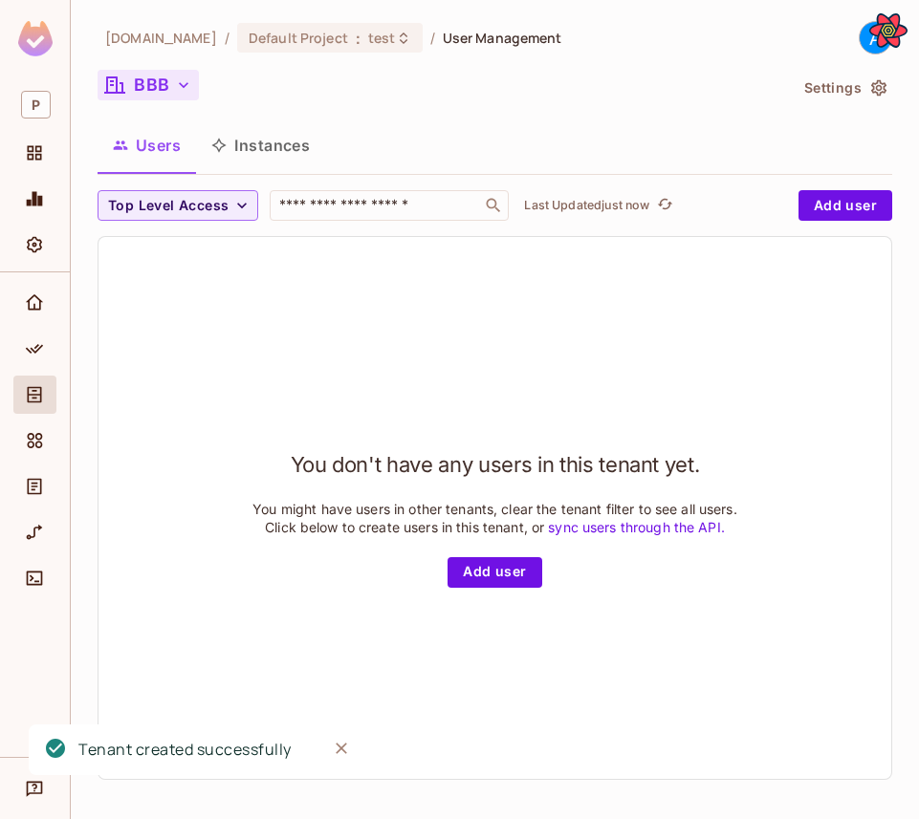
click at [145, 95] on button "BBB" at bounding box center [148, 85] width 101 height 31
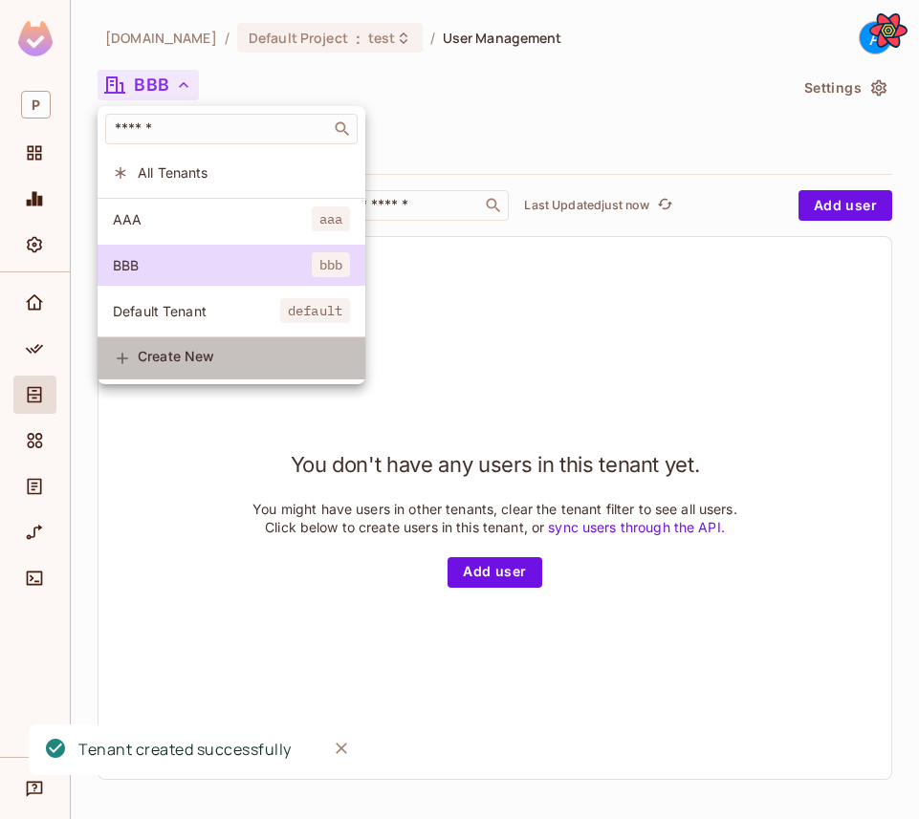
click at [182, 361] on span "Create New" at bounding box center [244, 356] width 212 height 15
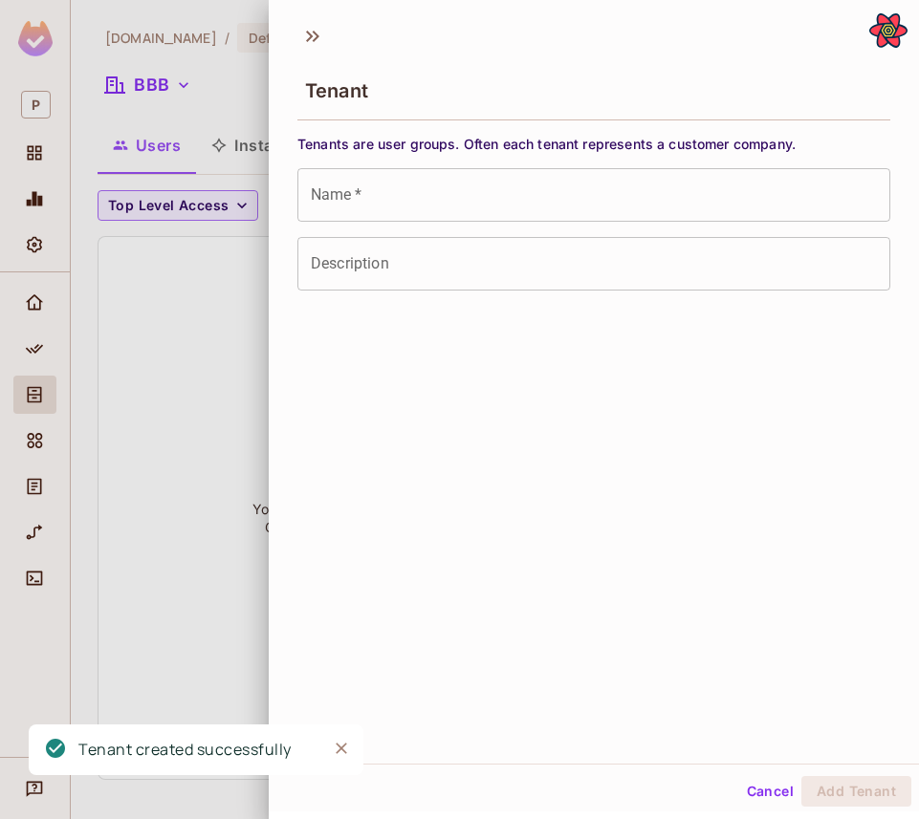
click at [407, 202] on input "Name   *" at bounding box center [593, 195] width 593 height 54
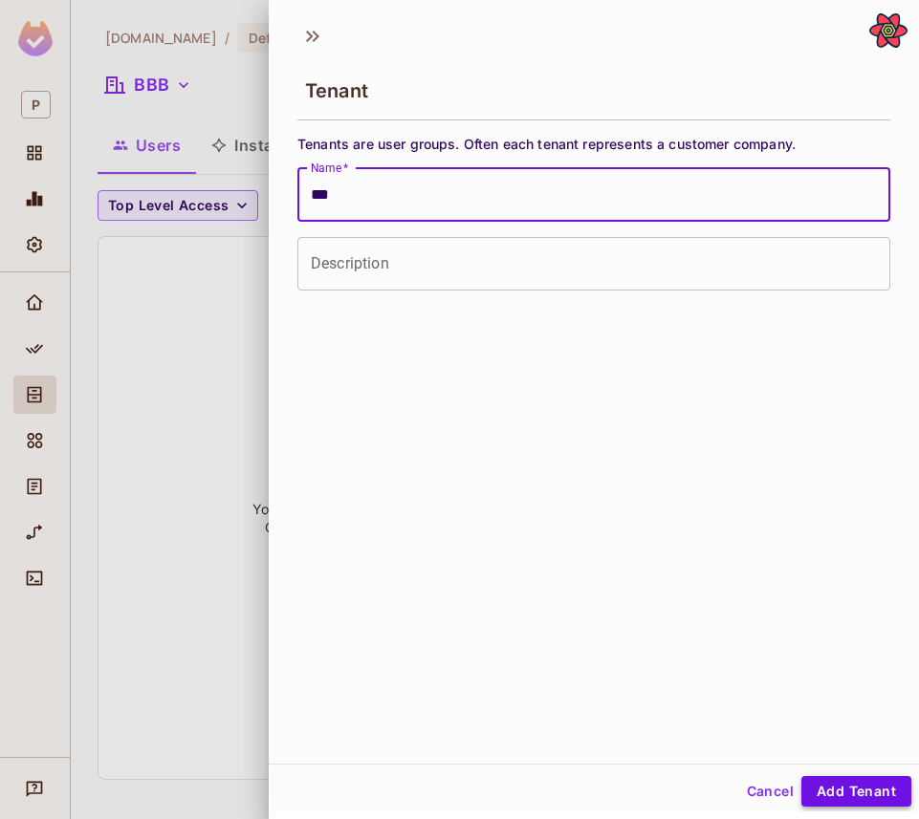
type input "***"
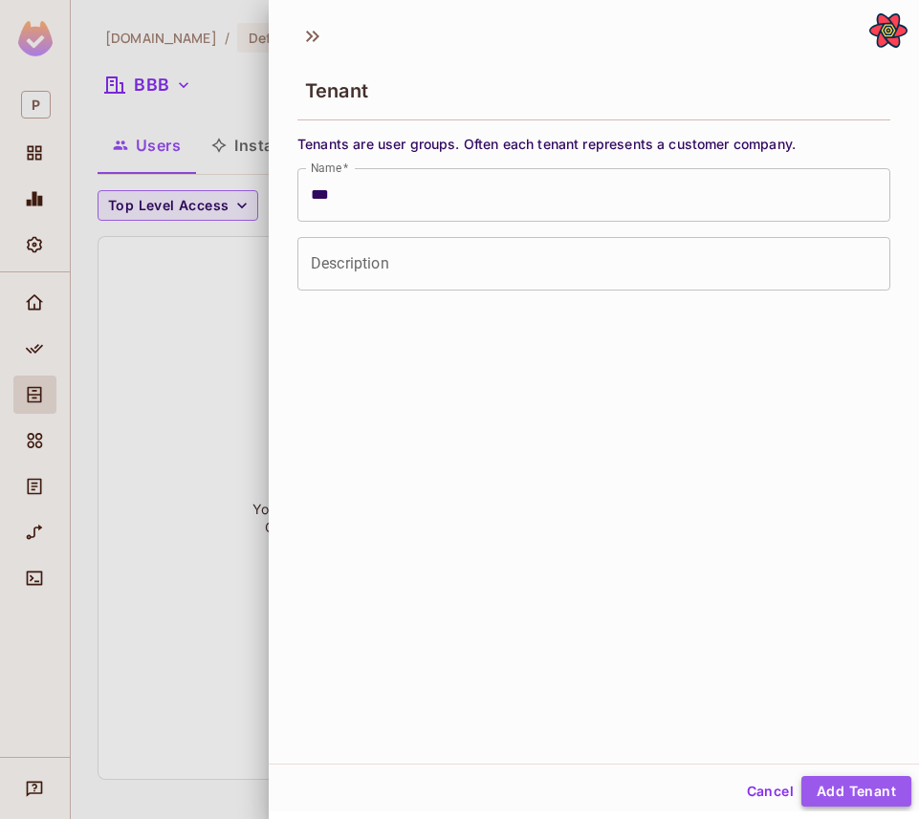
click at [840, 796] on button "Add Tenant" at bounding box center [856, 791] width 110 height 31
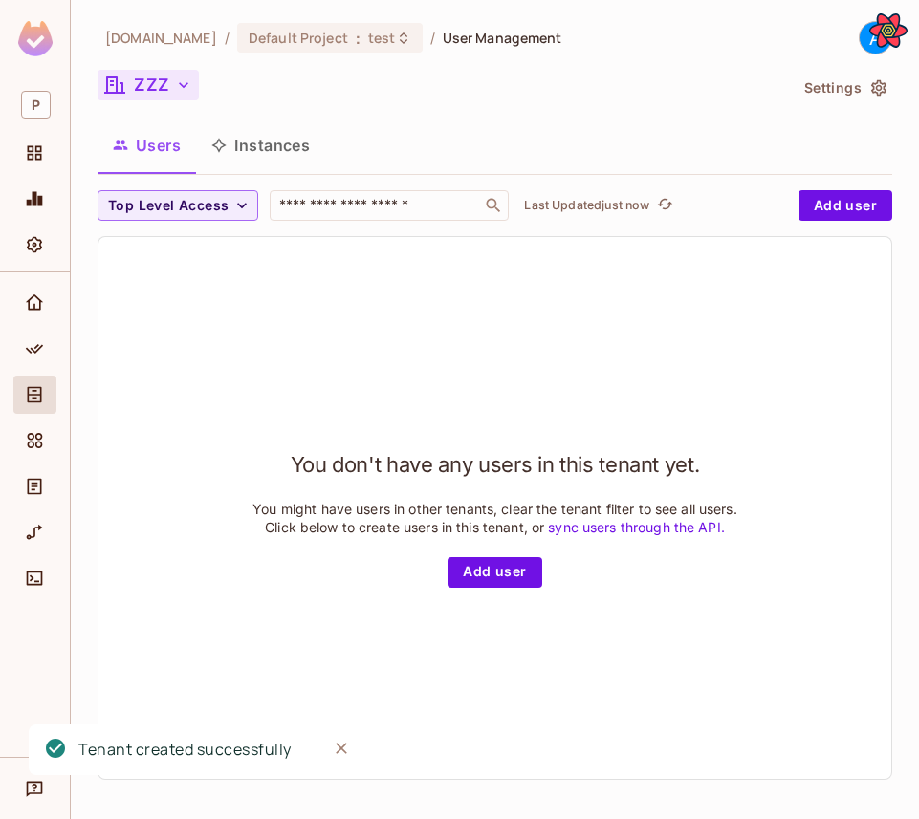
click at [159, 85] on button "ZZZ" at bounding box center [148, 85] width 101 height 31
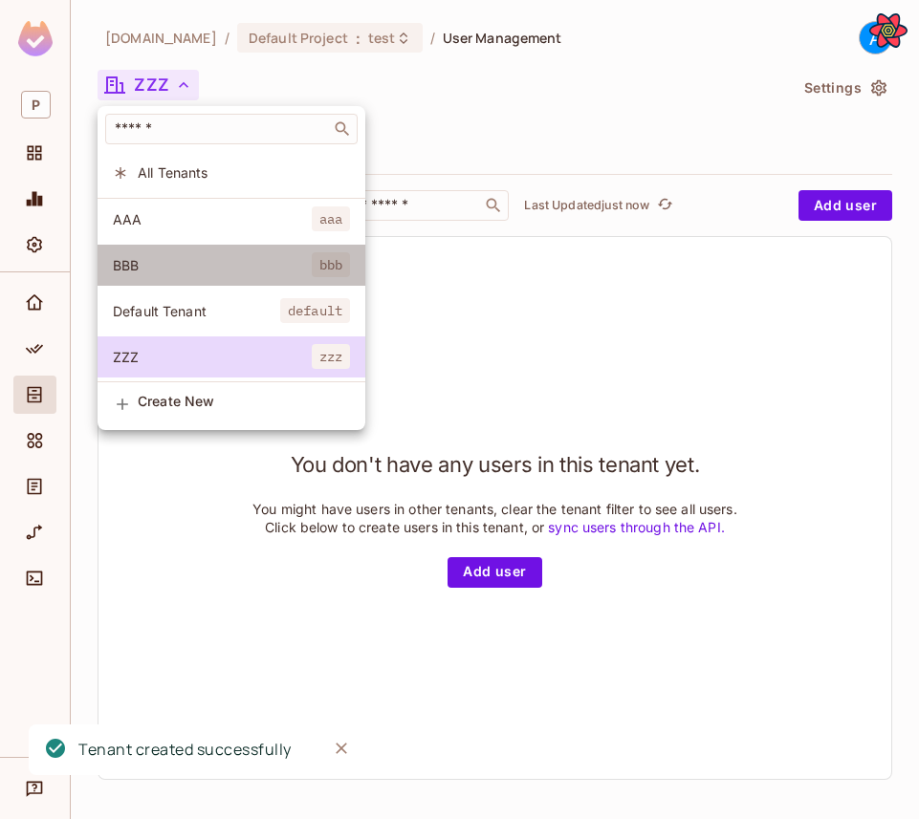
click at [170, 271] on span "BBB" at bounding box center [212, 265] width 199 height 18
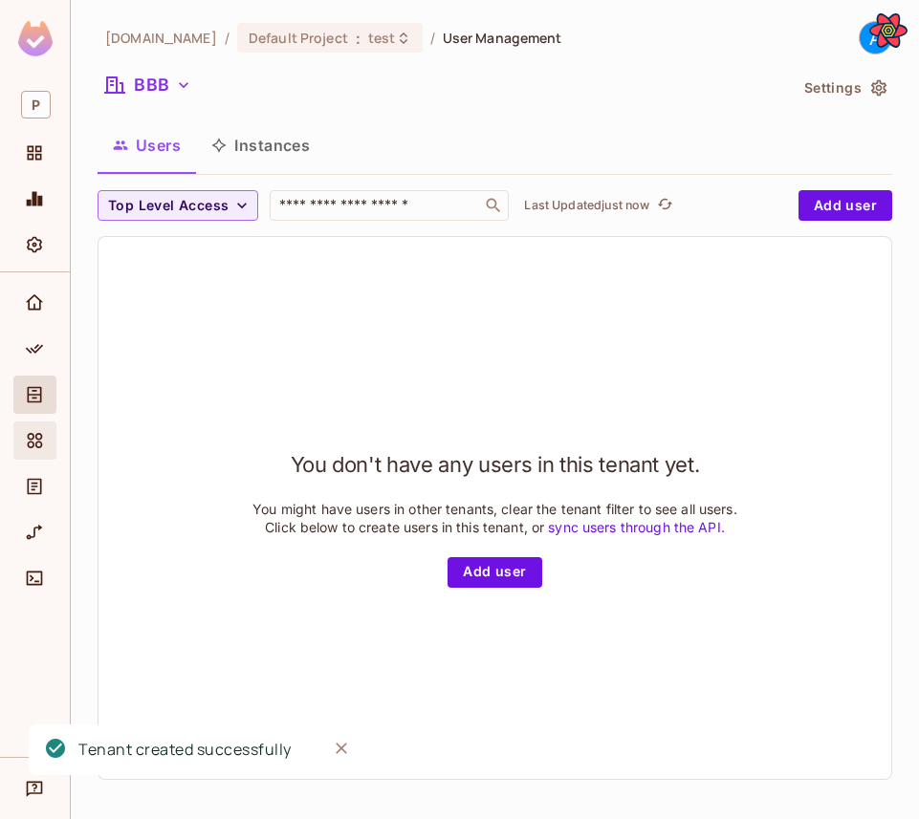
click at [40, 439] on icon "Elements" at bounding box center [35, 440] width 15 height 15
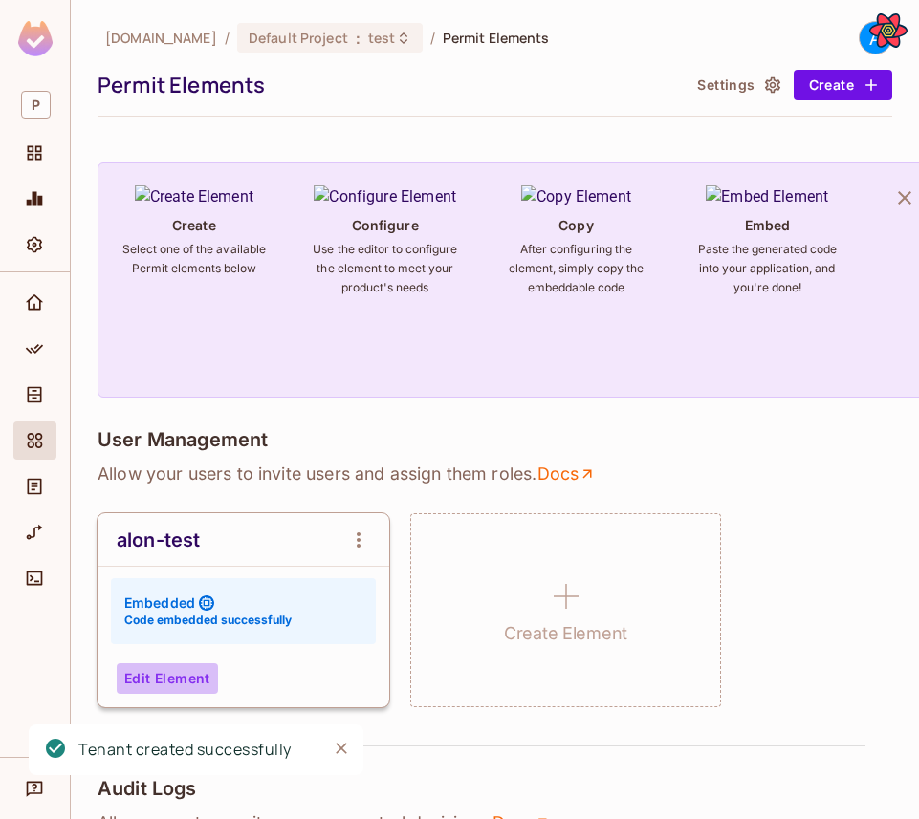
click at [186, 690] on button "Edit Element" at bounding box center [167, 679] width 101 height 31
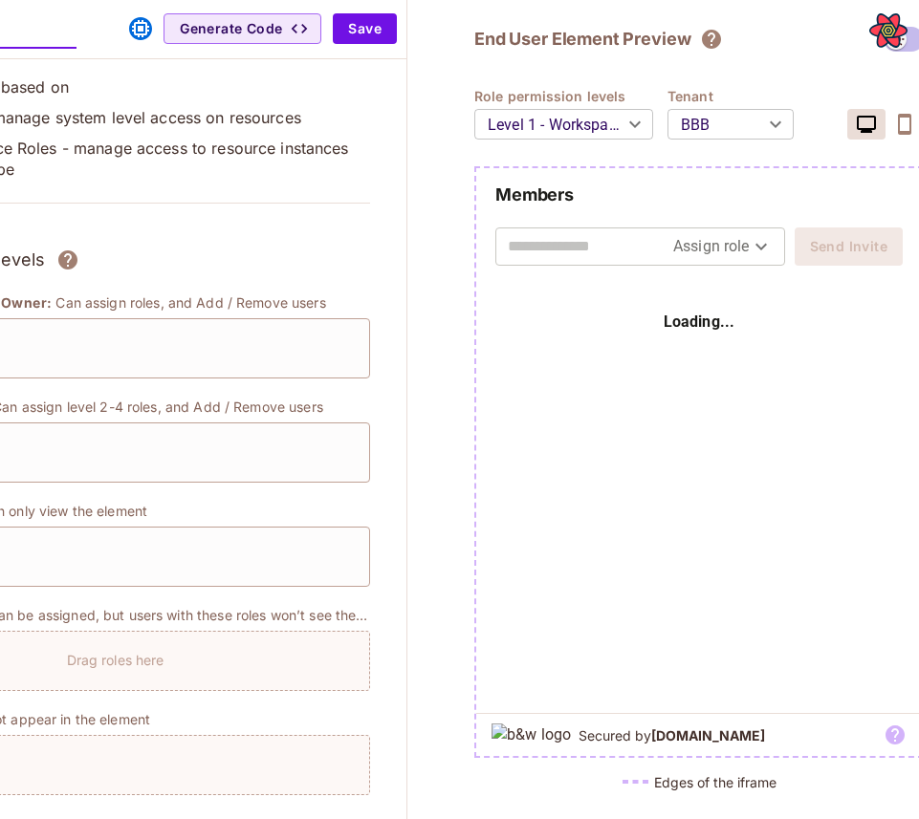
scroll to position [0, 248]
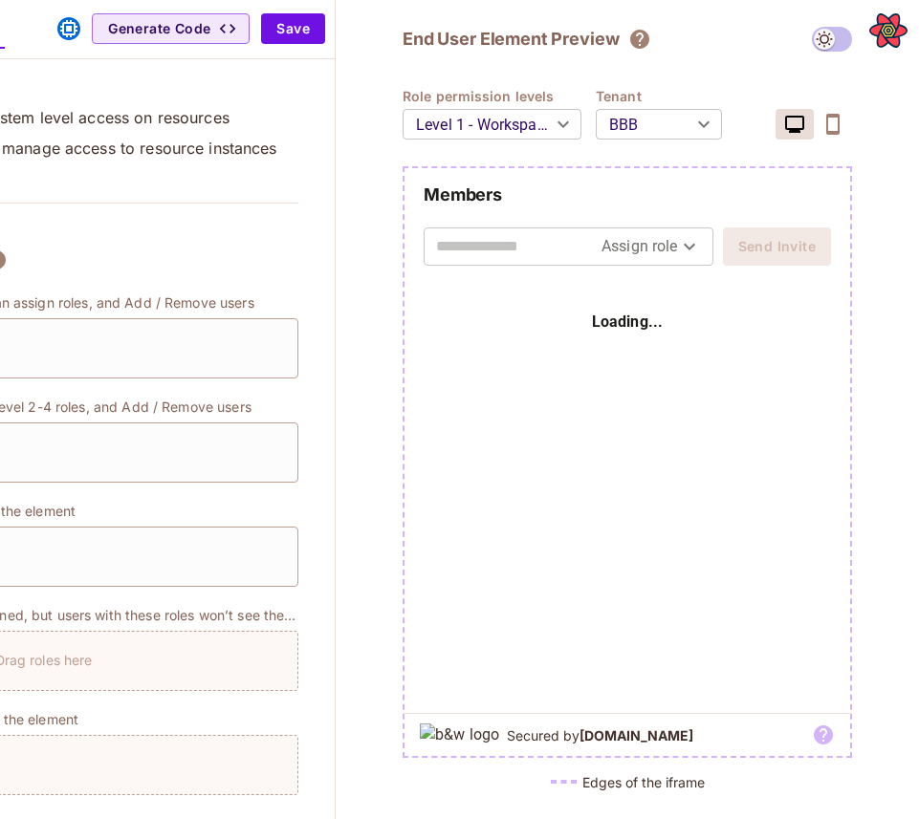
click at [675, 130] on body "P permit.io / Default Project : test / Permit Elements A Permit Elements Settin…" at bounding box center [459, 409] width 919 height 819
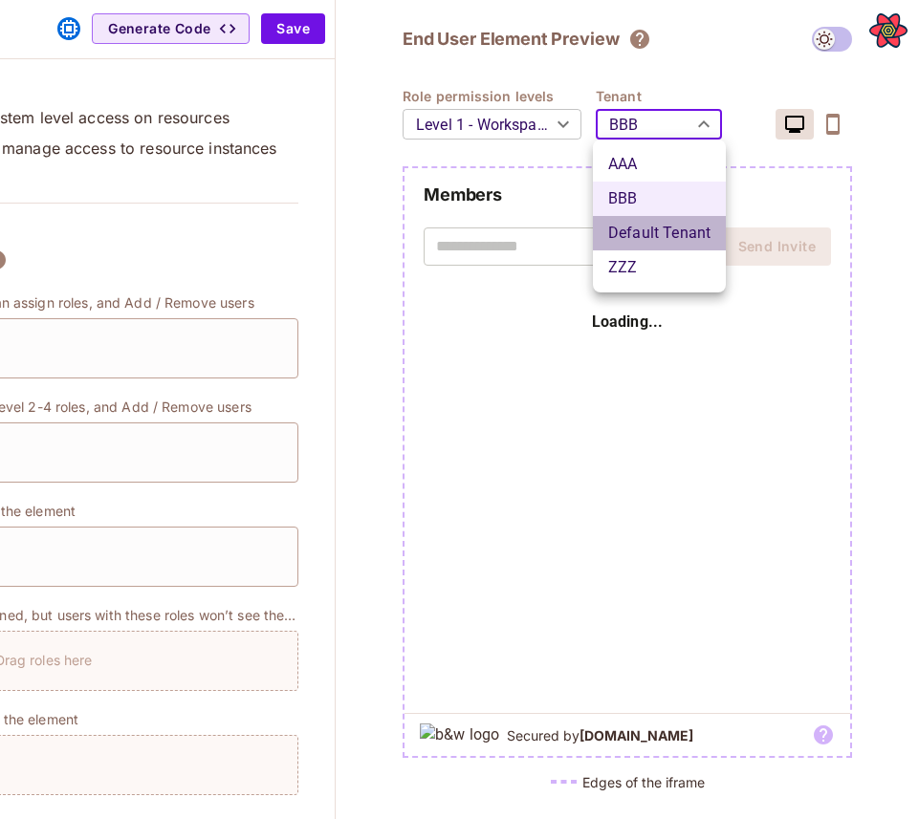
click at [661, 228] on li "Default Tenant" at bounding box center [659, 233] width 133 height 34
type input "*******"
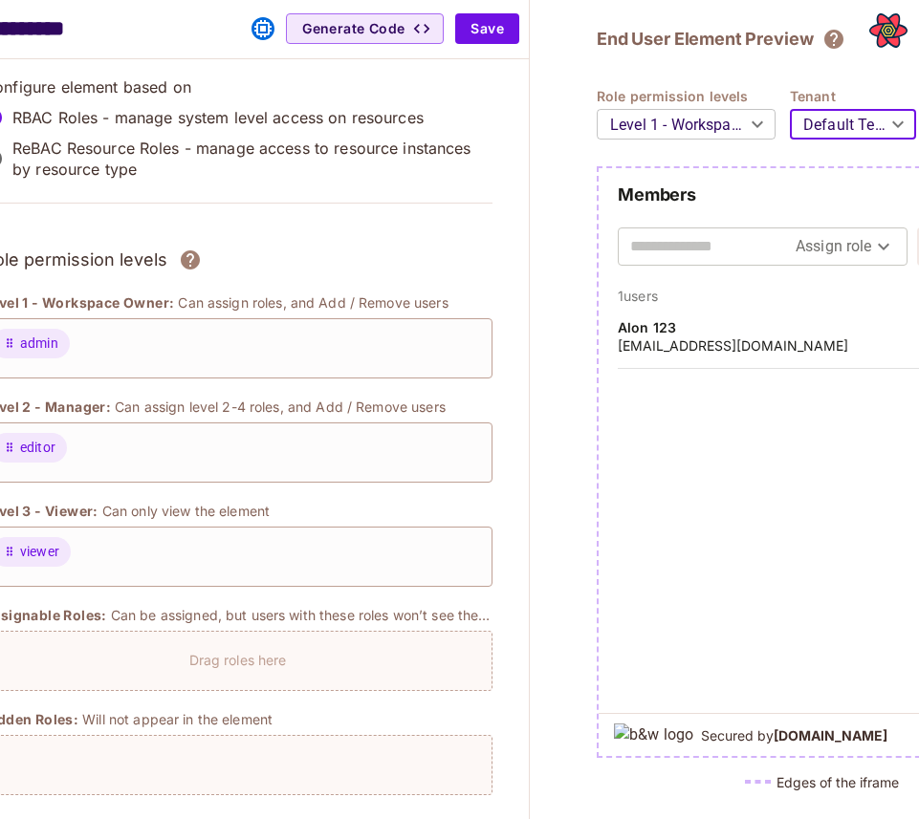
scroll to position [0, 0]
